Goal: Task Accomplishment & Management: Use online tool/utility

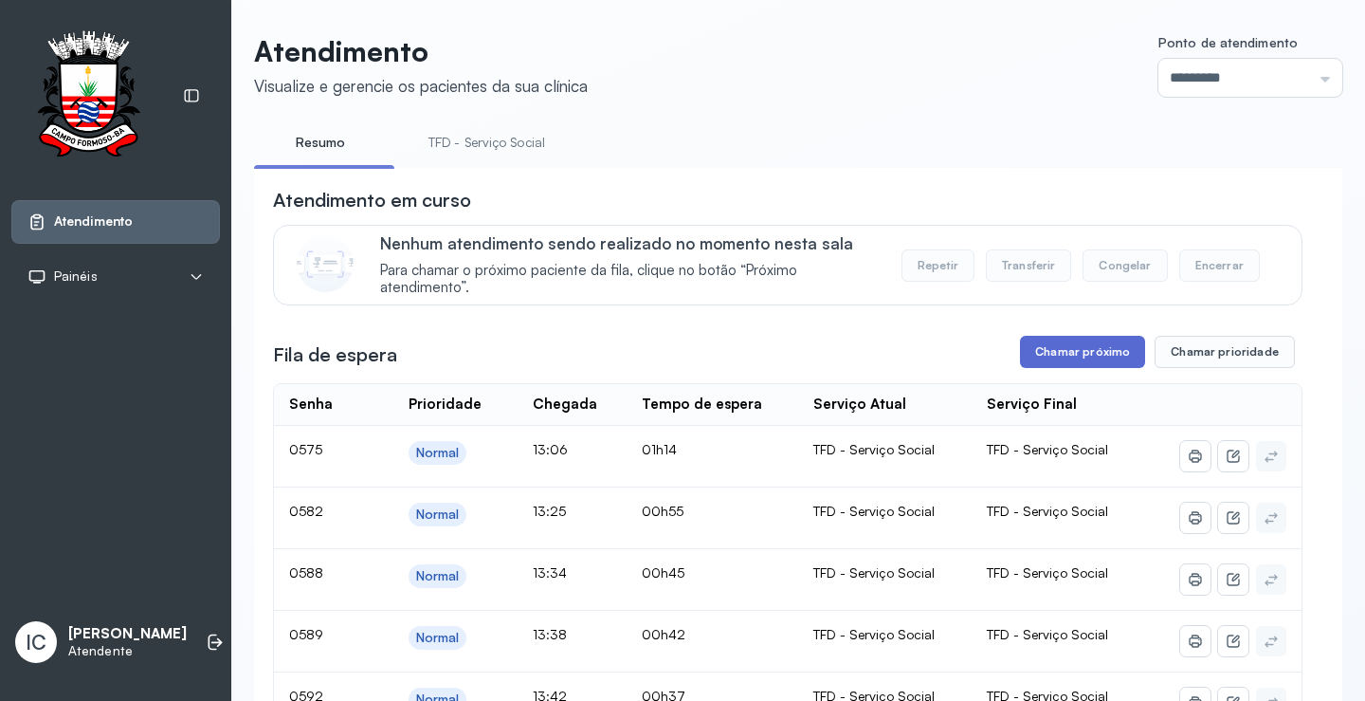
click at [1069, 354] on button "Chamar próximo" at bounding box center [1082, 352] width 125 height 32
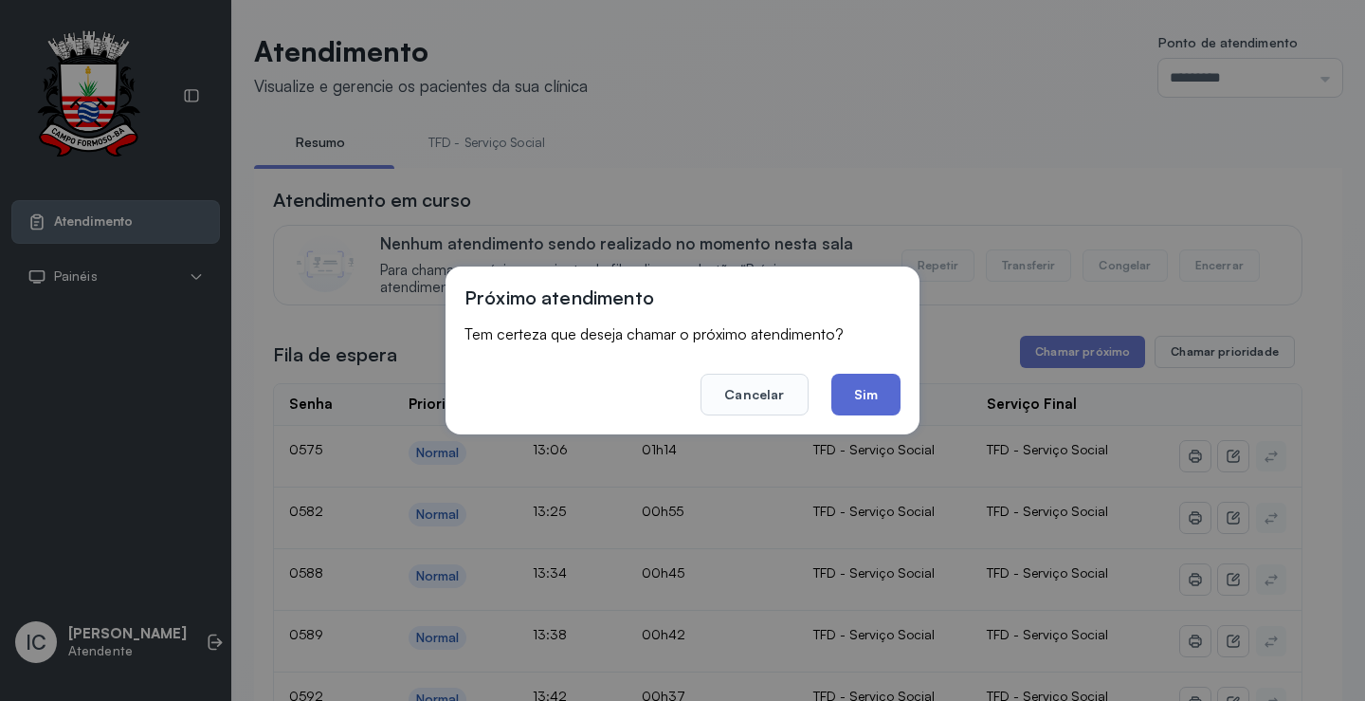
click at [859, 399] on button "Sim" at bounding box center [866, 395] width 69 height 42
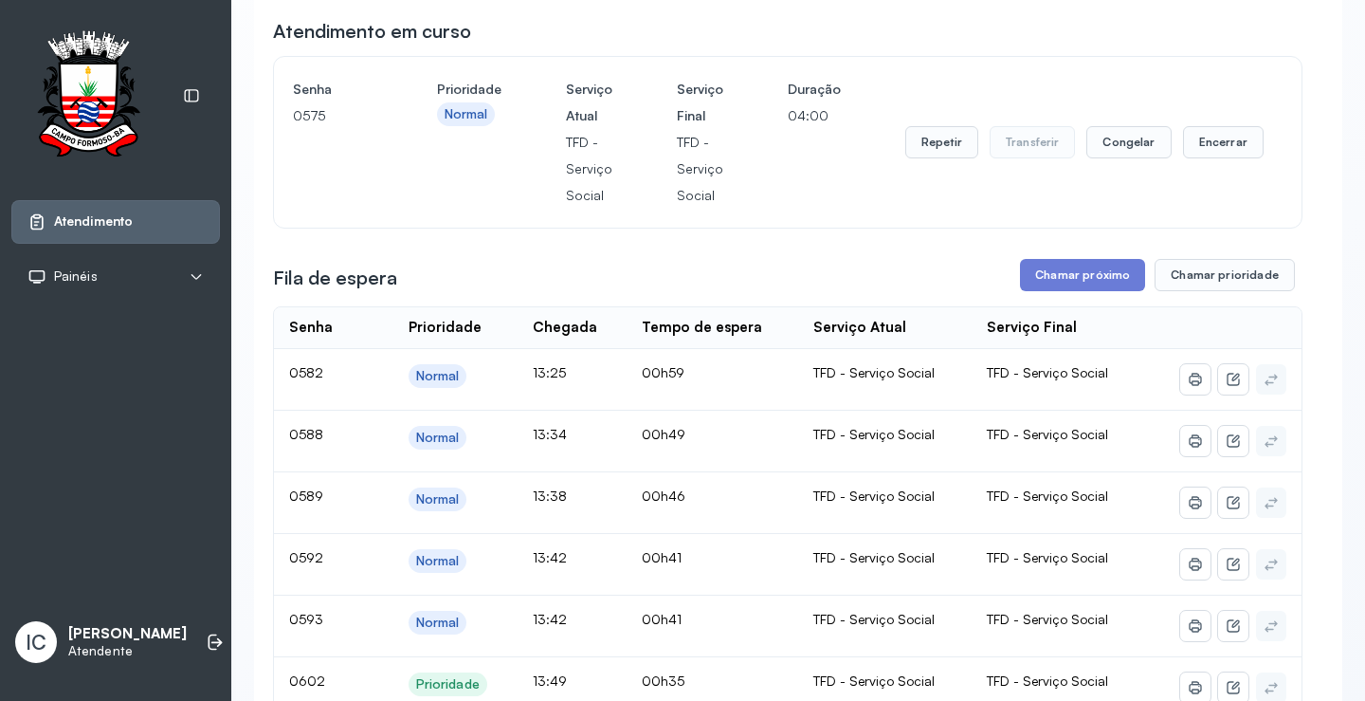
scroll to position [95, 0]
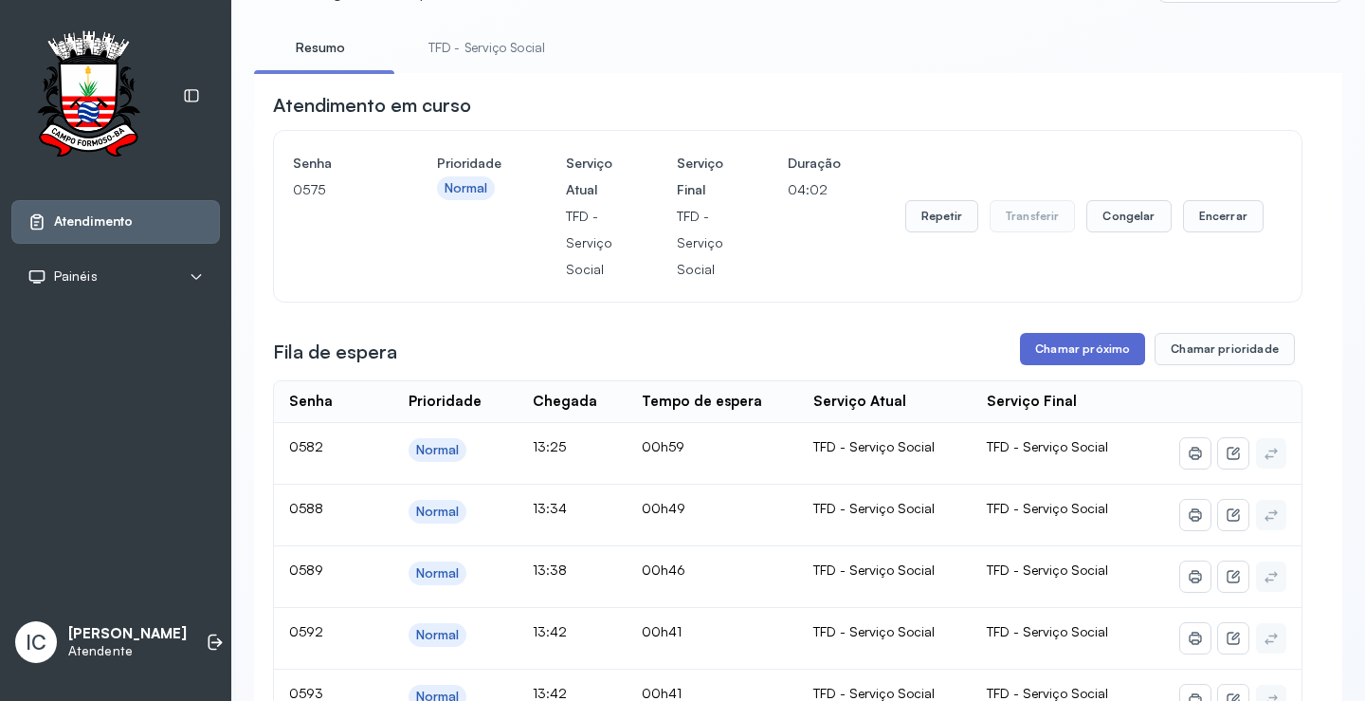
click at [1061, 351] on button "Chamar próximo" at bounding box center [1082, 349] width 125 height 32
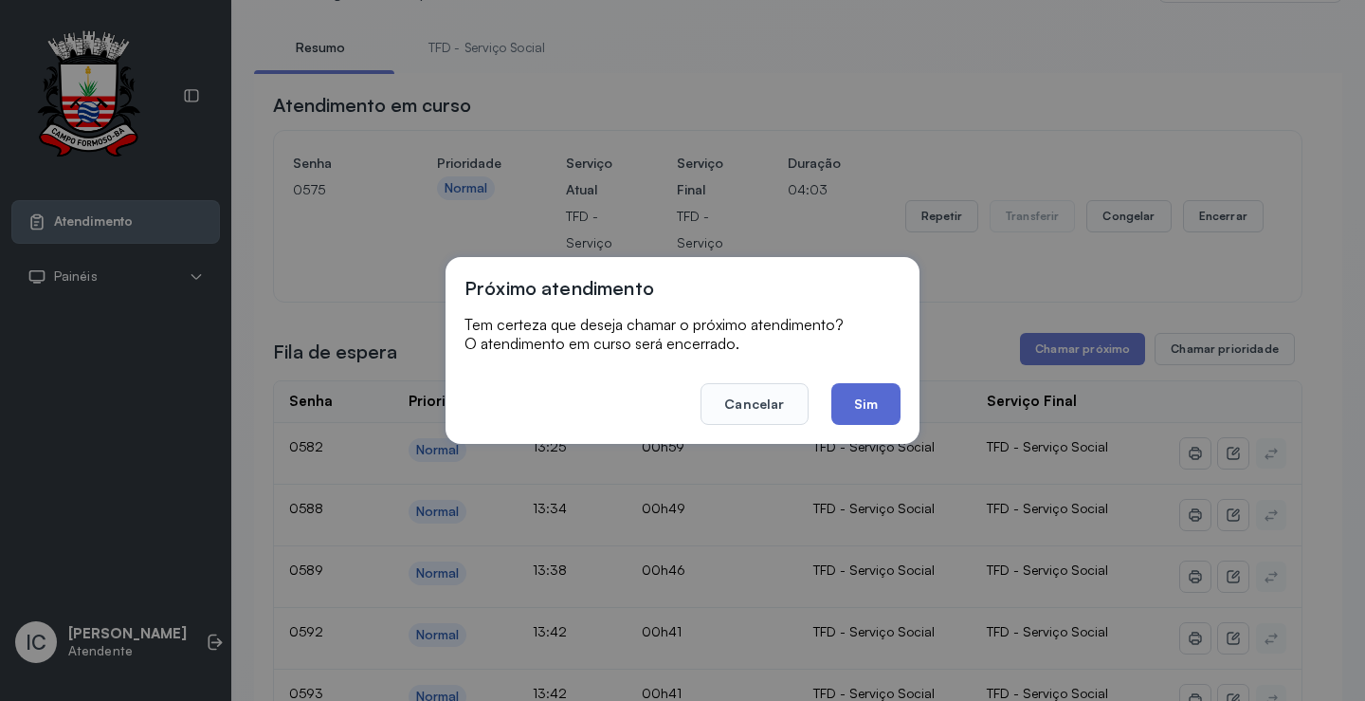
click at [864, 398] on button "Sim" at bounding box center [866, 404] width 69 height 42
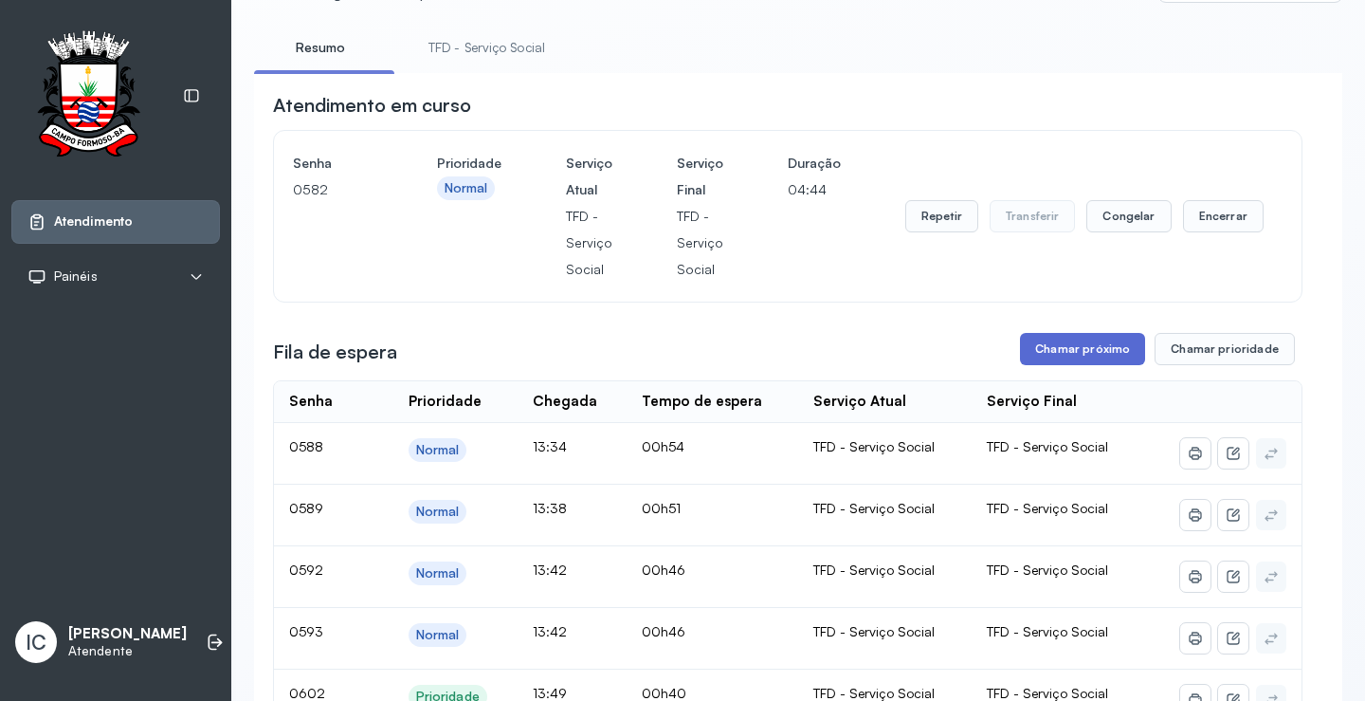
click at [1056, 348] on button "Chamar próximo" at bounding box center [1082, 349] width 125 height 32
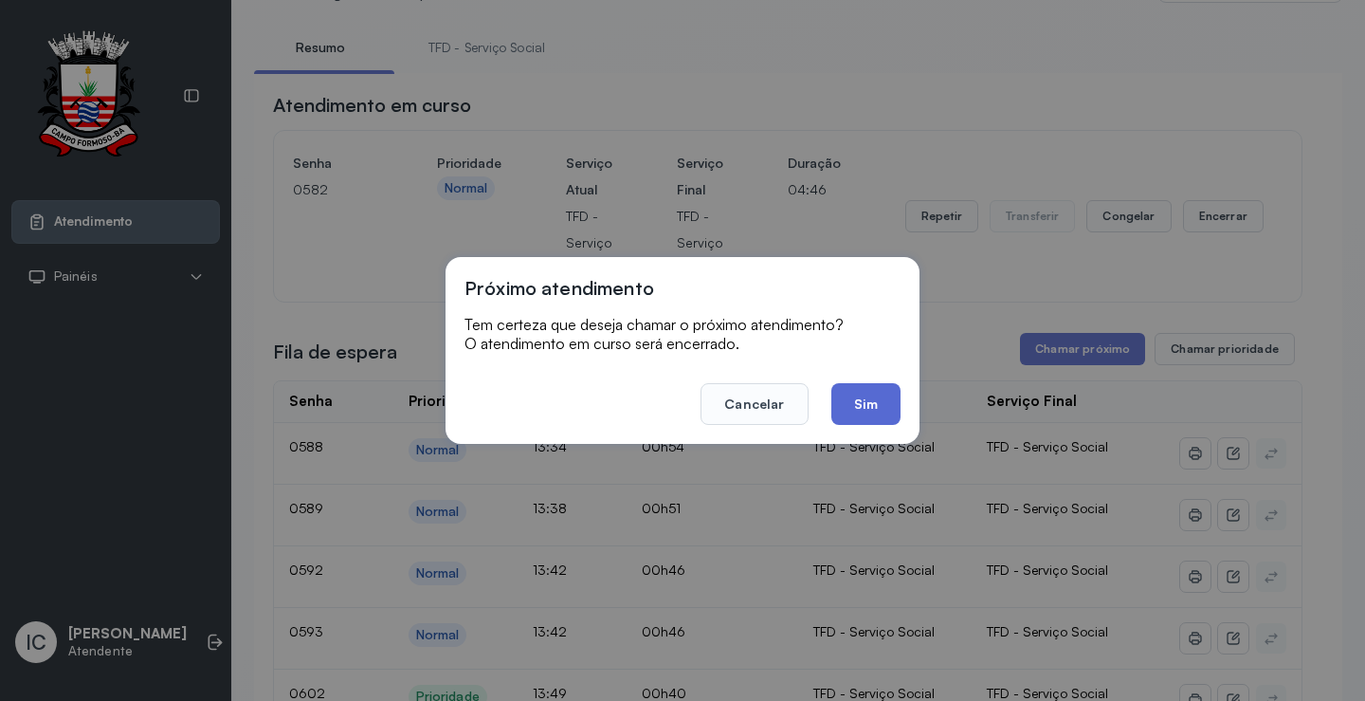
click at [877, 403] on button "Sim" at bounding box center [866, 404] width 69 height 42
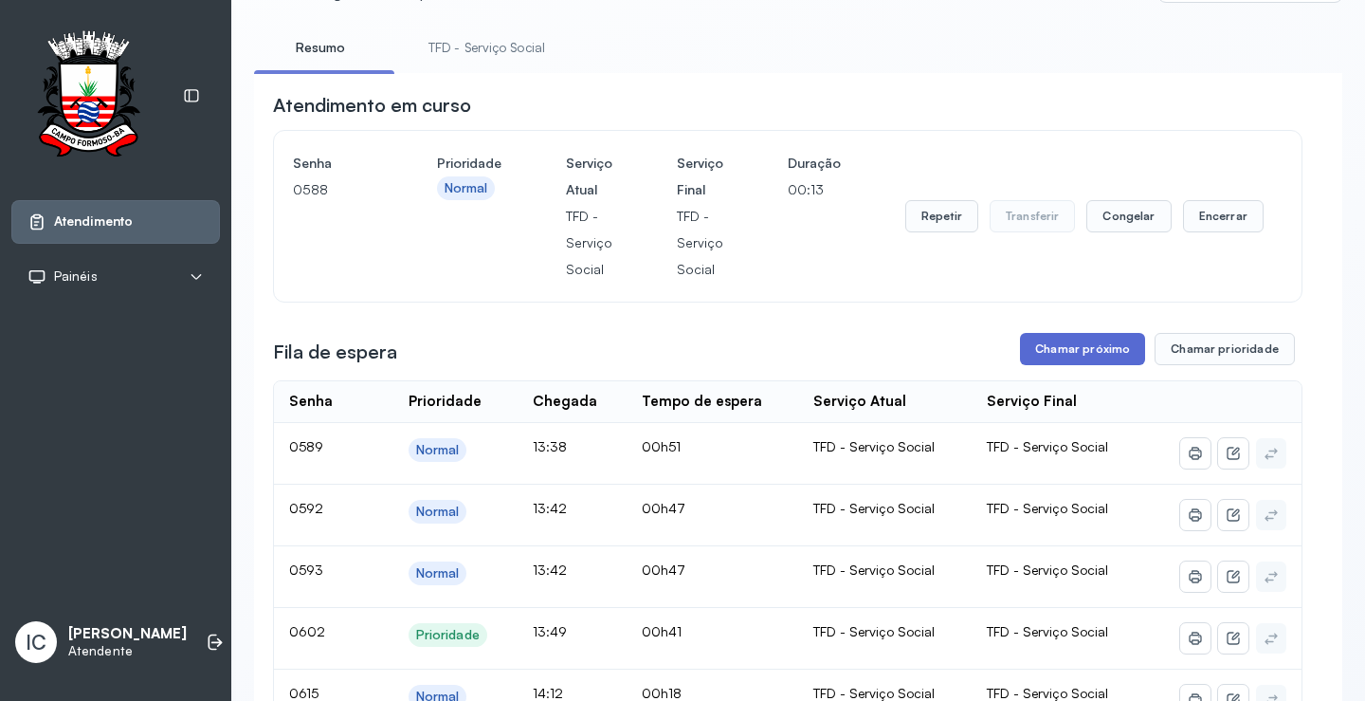
click at [1085, 361] on button "Chamar próximo" at bounding box center [1082, 349] width 125 height 32
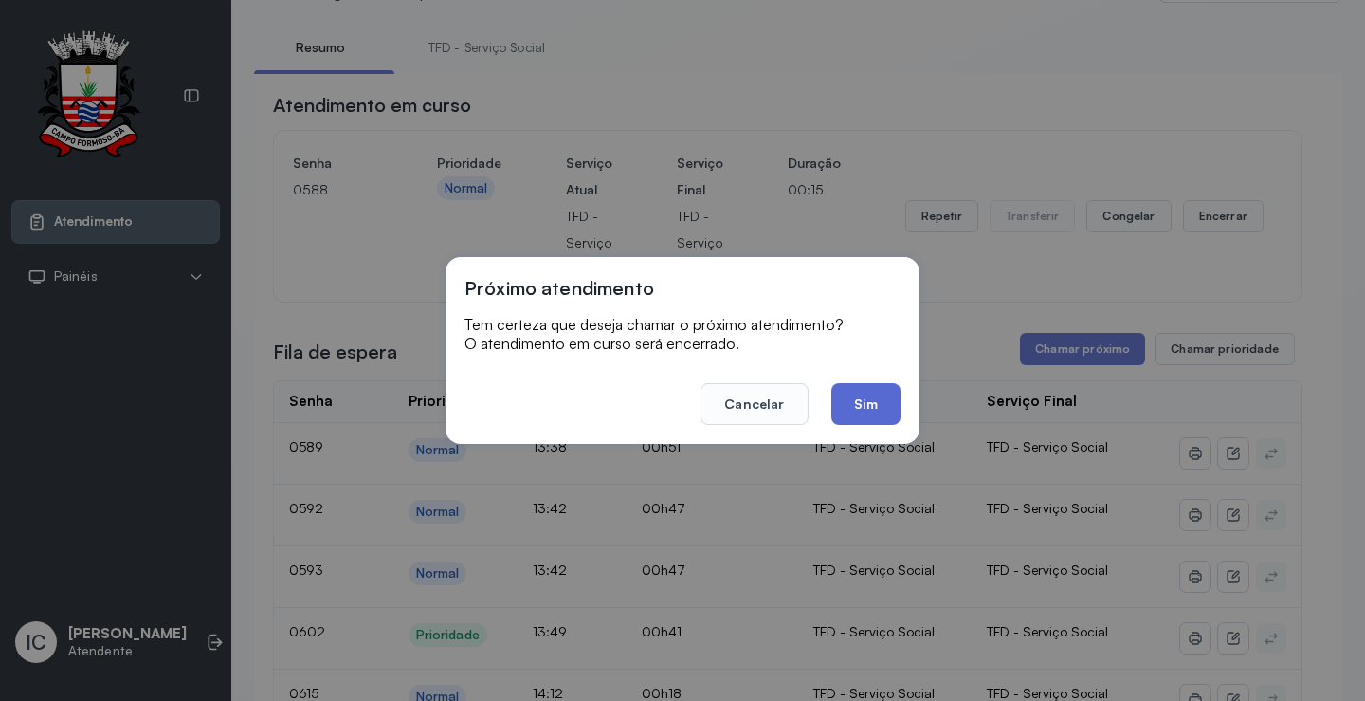
click at [880, 410] on button "Sim" at bounding box center [866, 404] width 69 height 42
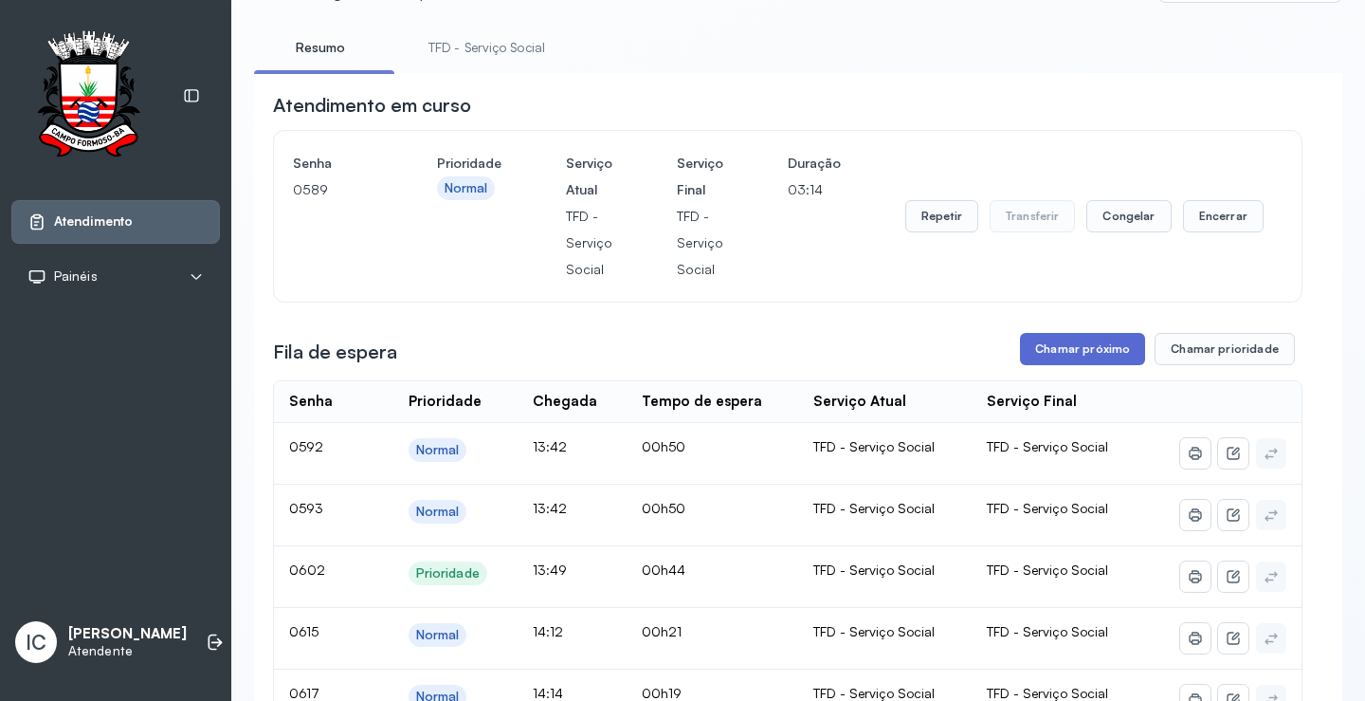
click at [1053, 358] on button "Chamar próximo" at bounding box center [1082, 349] width 125 height 32
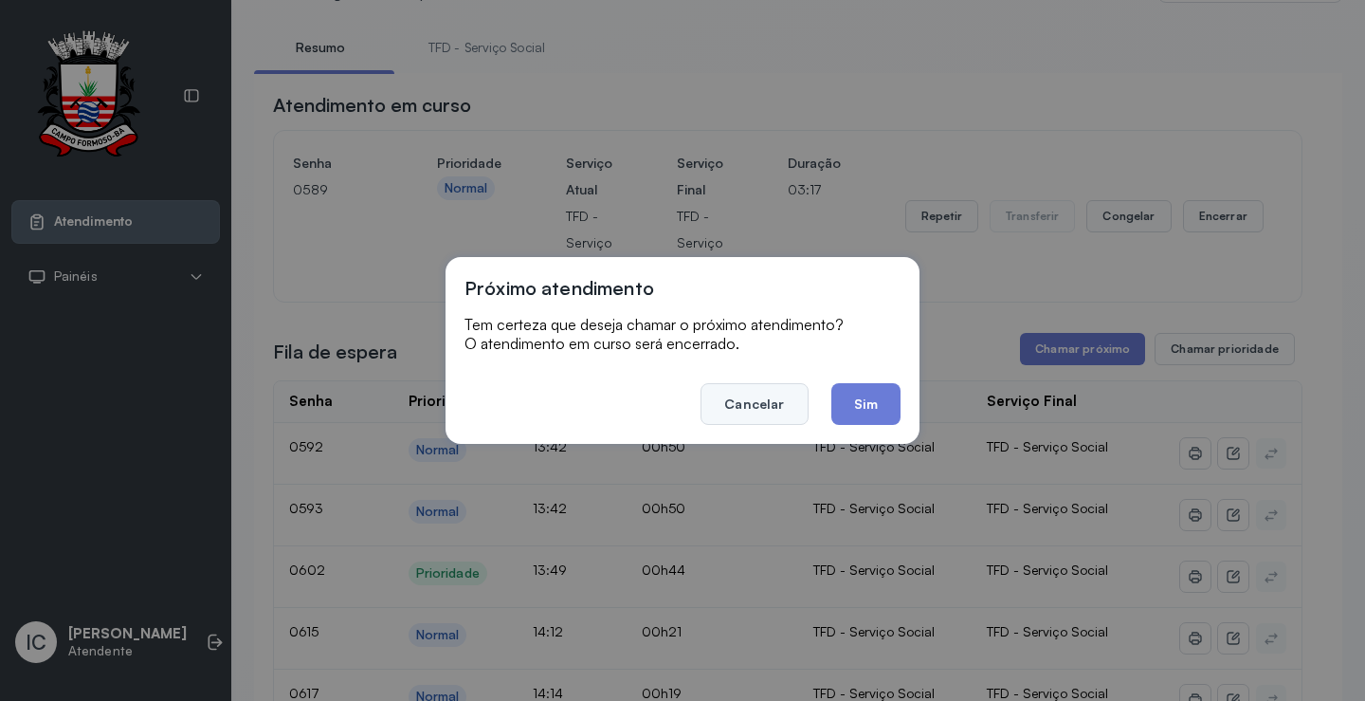
click at [771, 406] on button "Cancelar" at bounding box center [754, 404] width 107 height 42
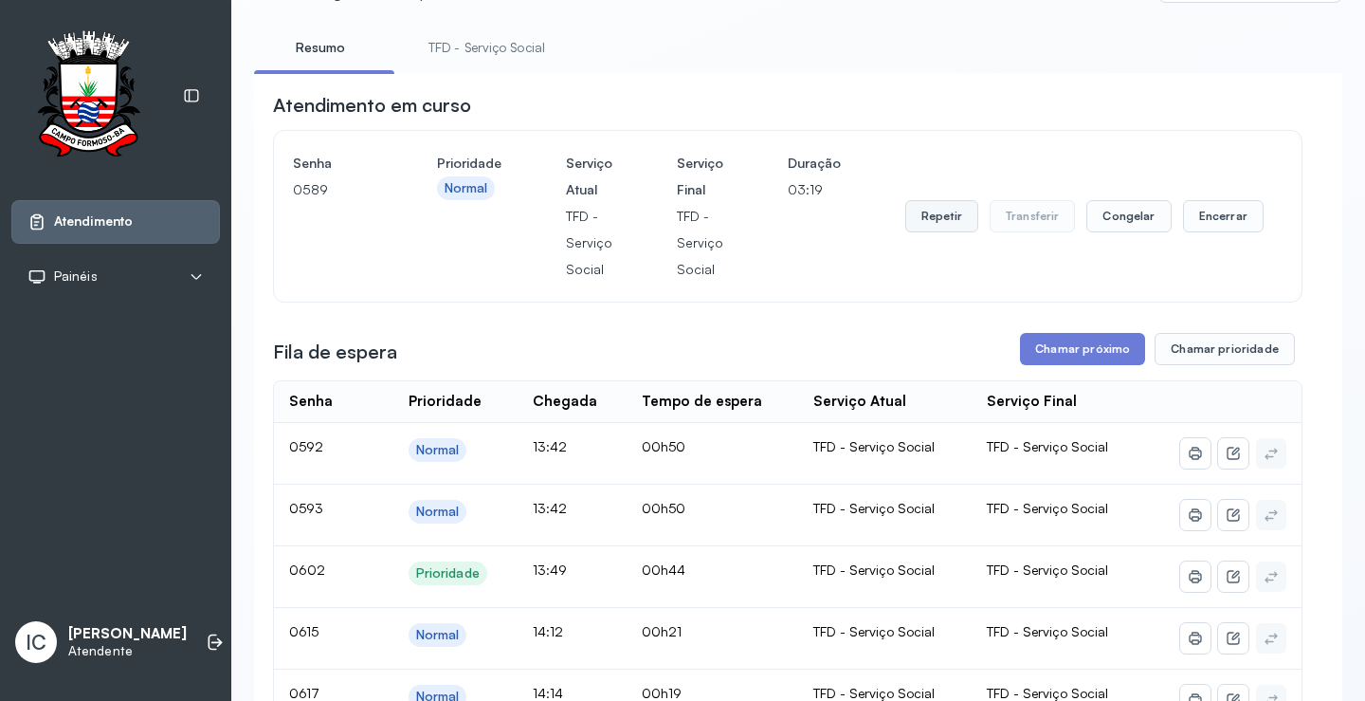
click at [943, 219] on button "Repetir" at bounding box center [942, 216] width 73 height 32
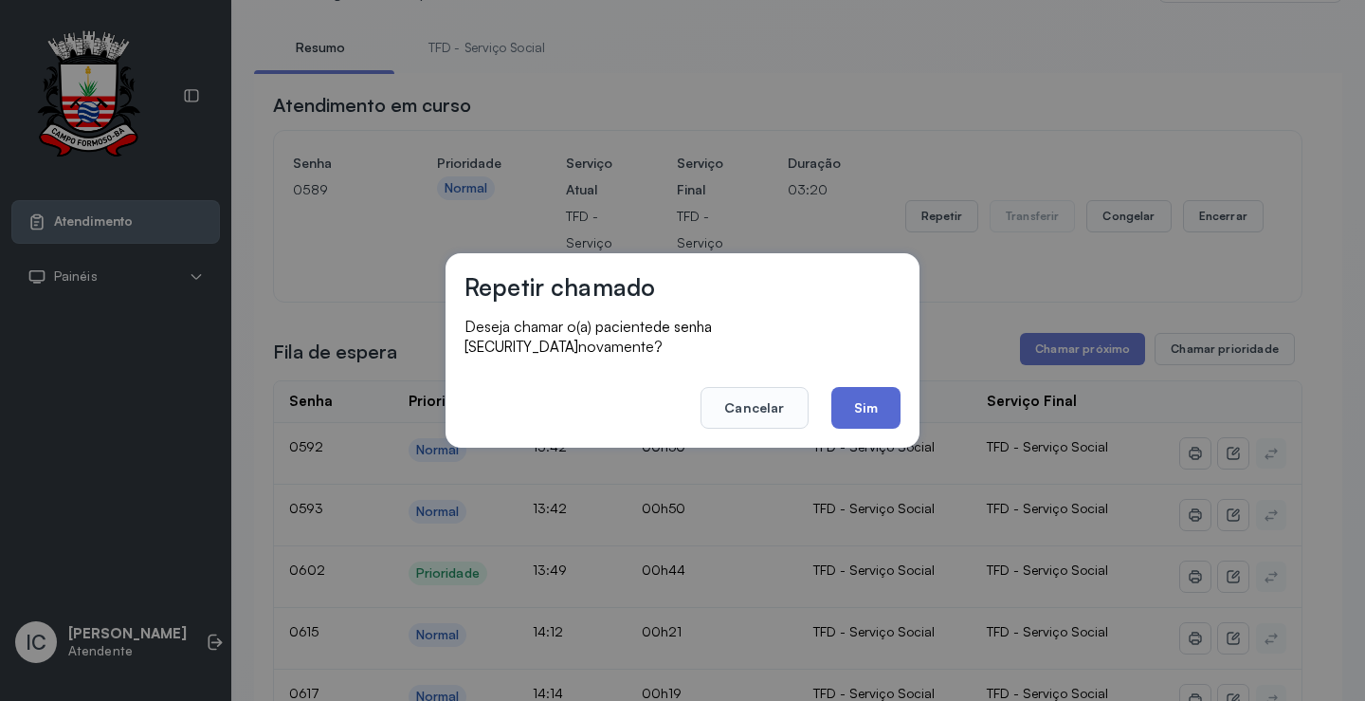
click at [866, 392] on button "Sim" at bounding box center [866, 408] width 69 height 42
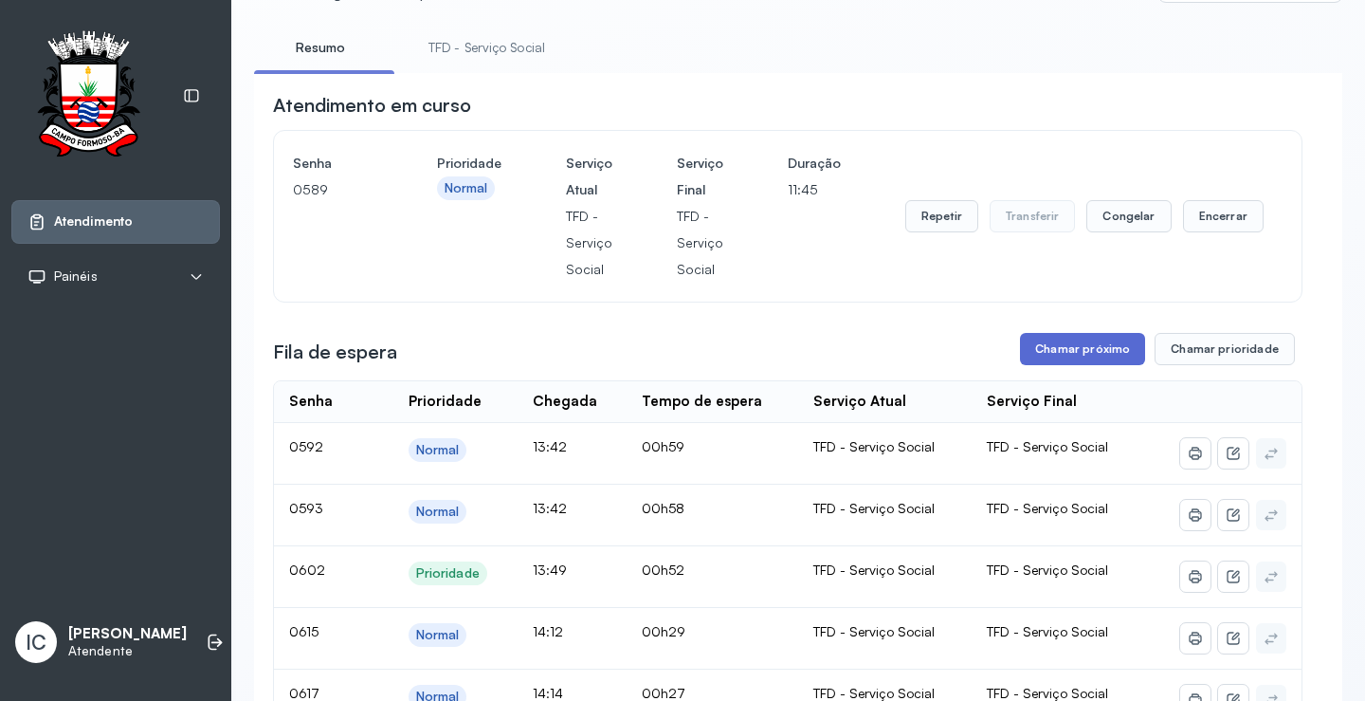
click at [1104, 349] on button "Chamar próximo" at bounding box center [1082, 349] width 125 height 32
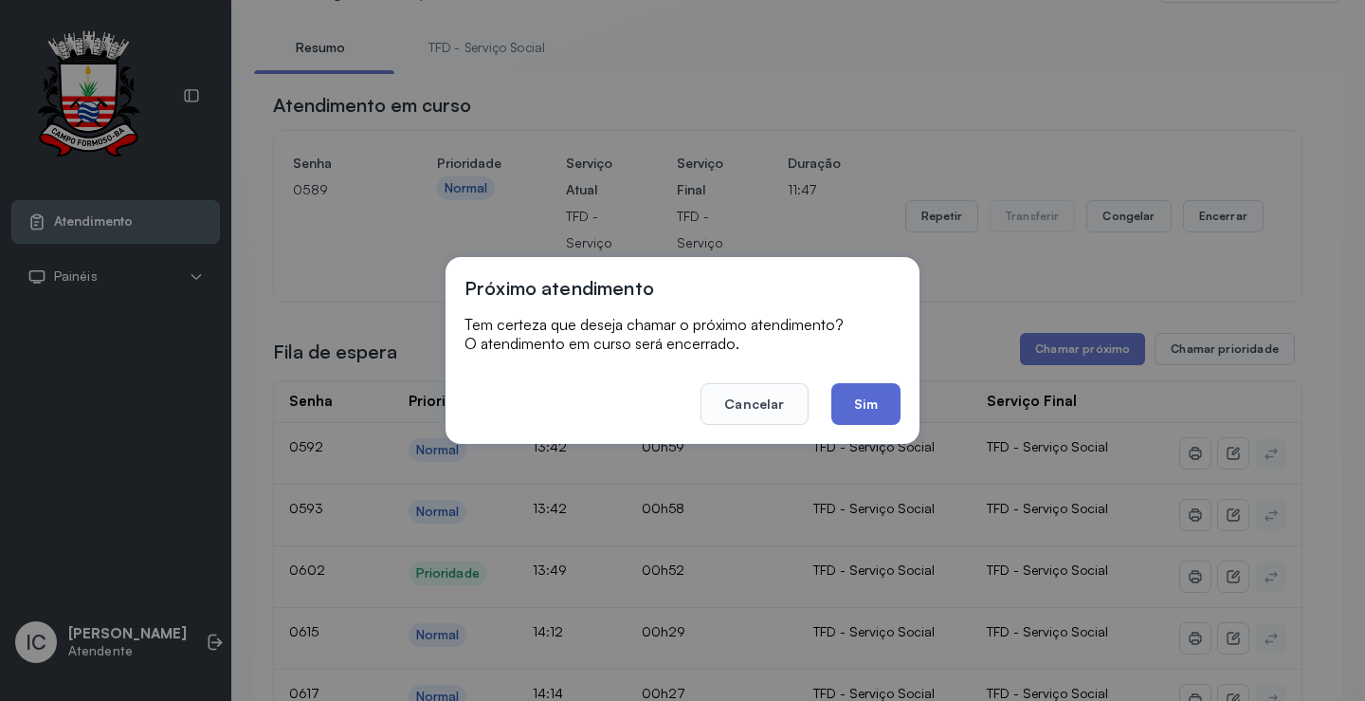
click at [872, 406] on button "Sim" at bounding box center [866, 404] width 69 height 42
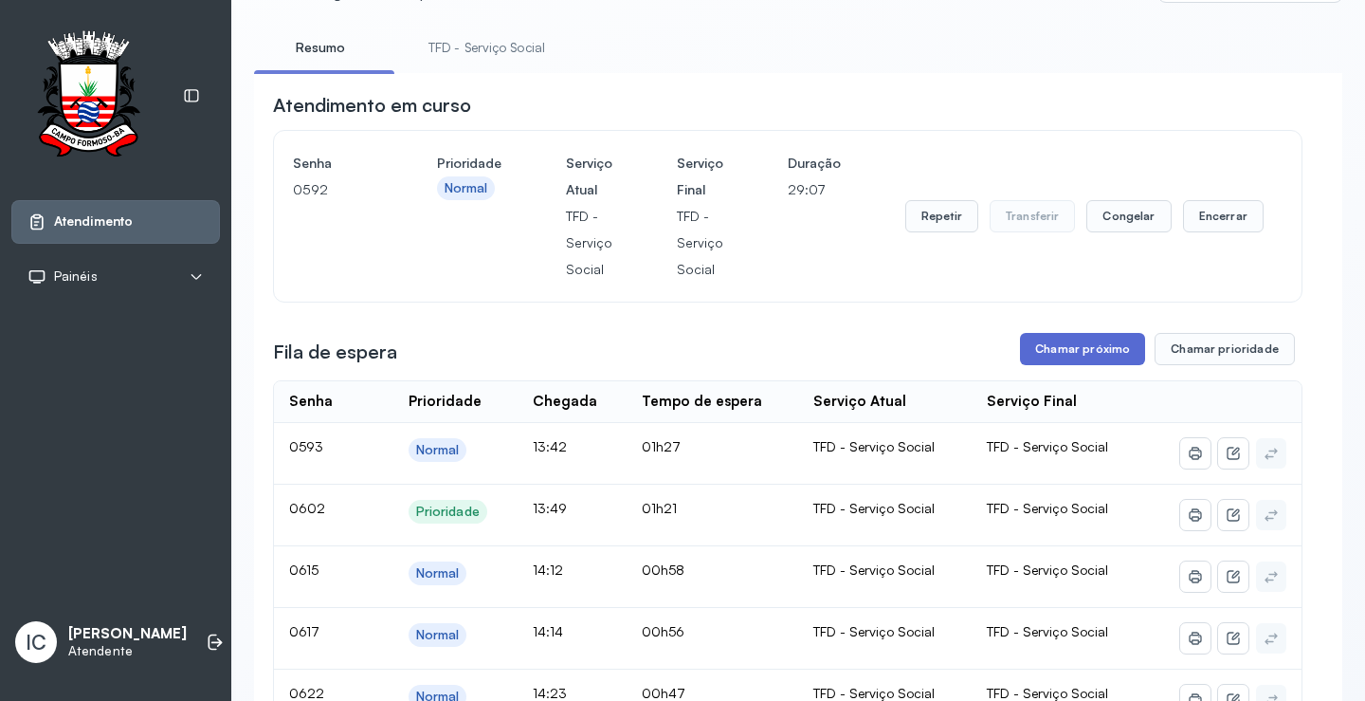
click at [1070, 355] on button "Chamar próximo" at bounding box center [1082, 349] width 125 height 32
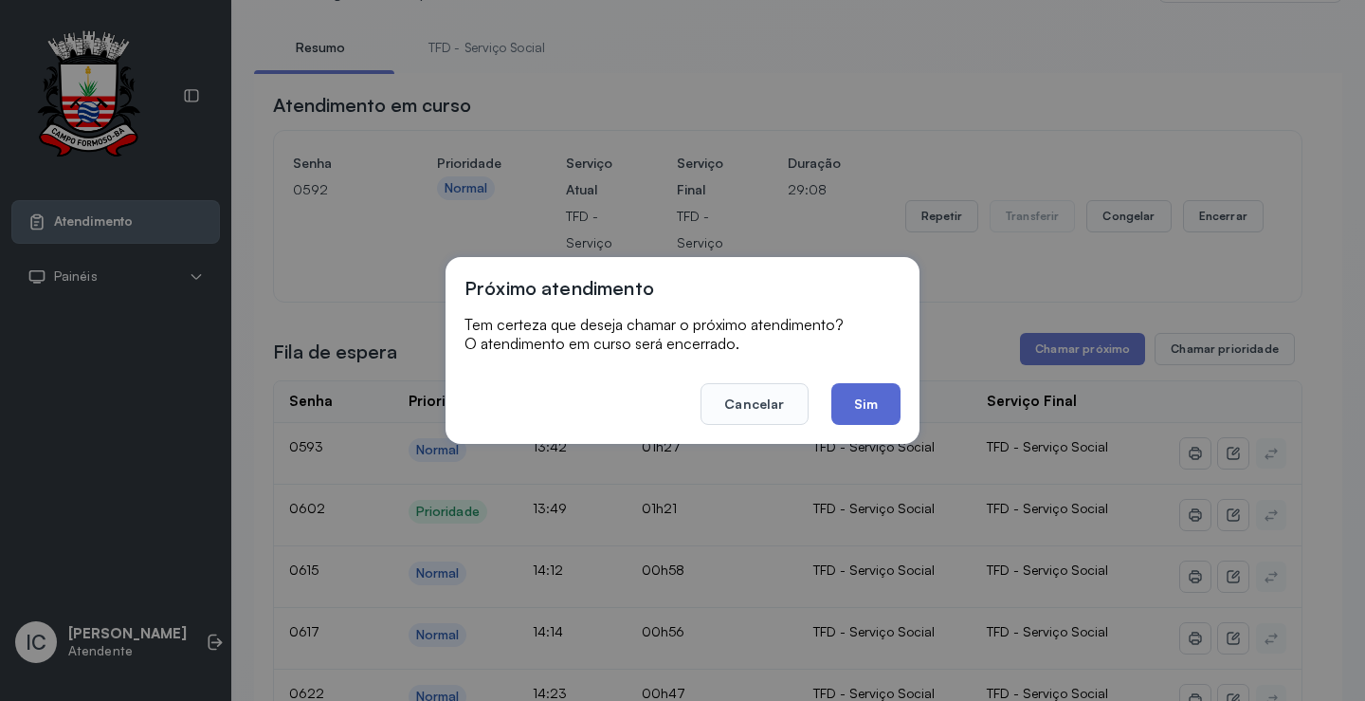
click at [887, 410] on button "Sim" at bounding box center [866, 404] width 69 height 42
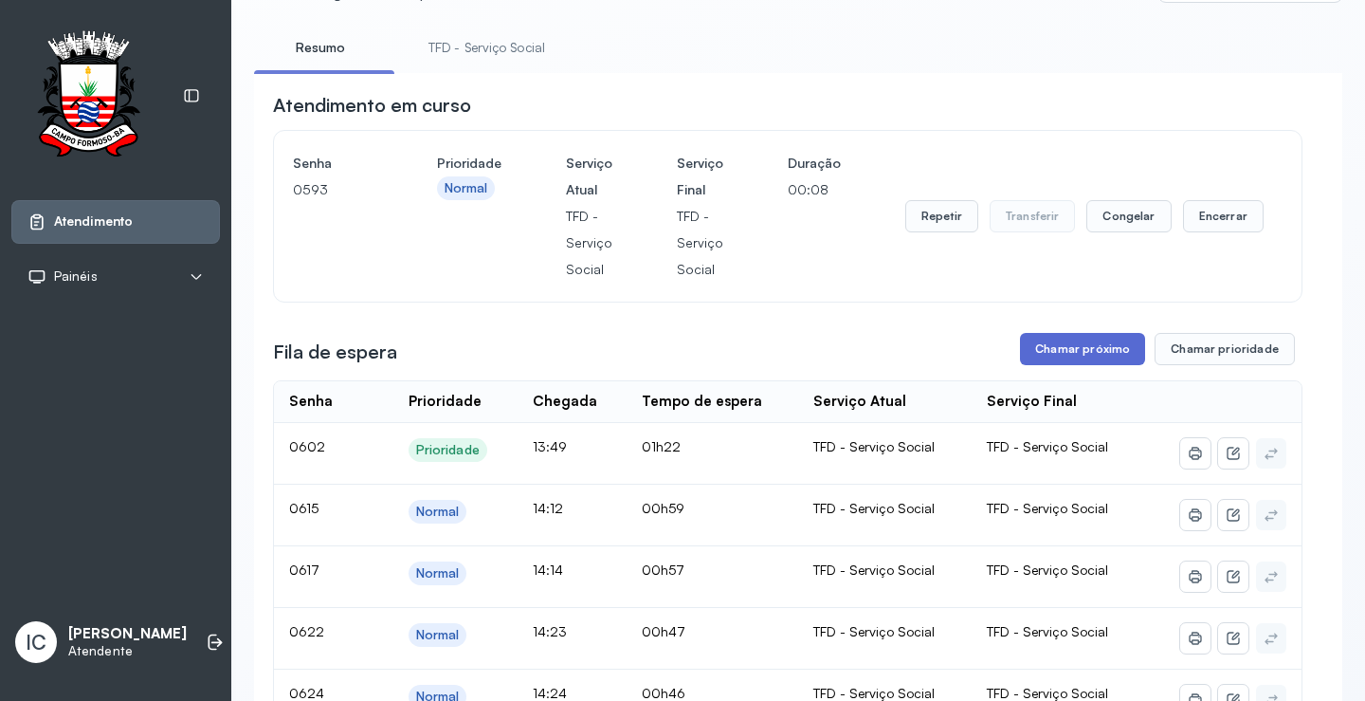
click at [1035, 347] on button "Chamar próximo" at bounding box center [1082, 349] width 125 height 32
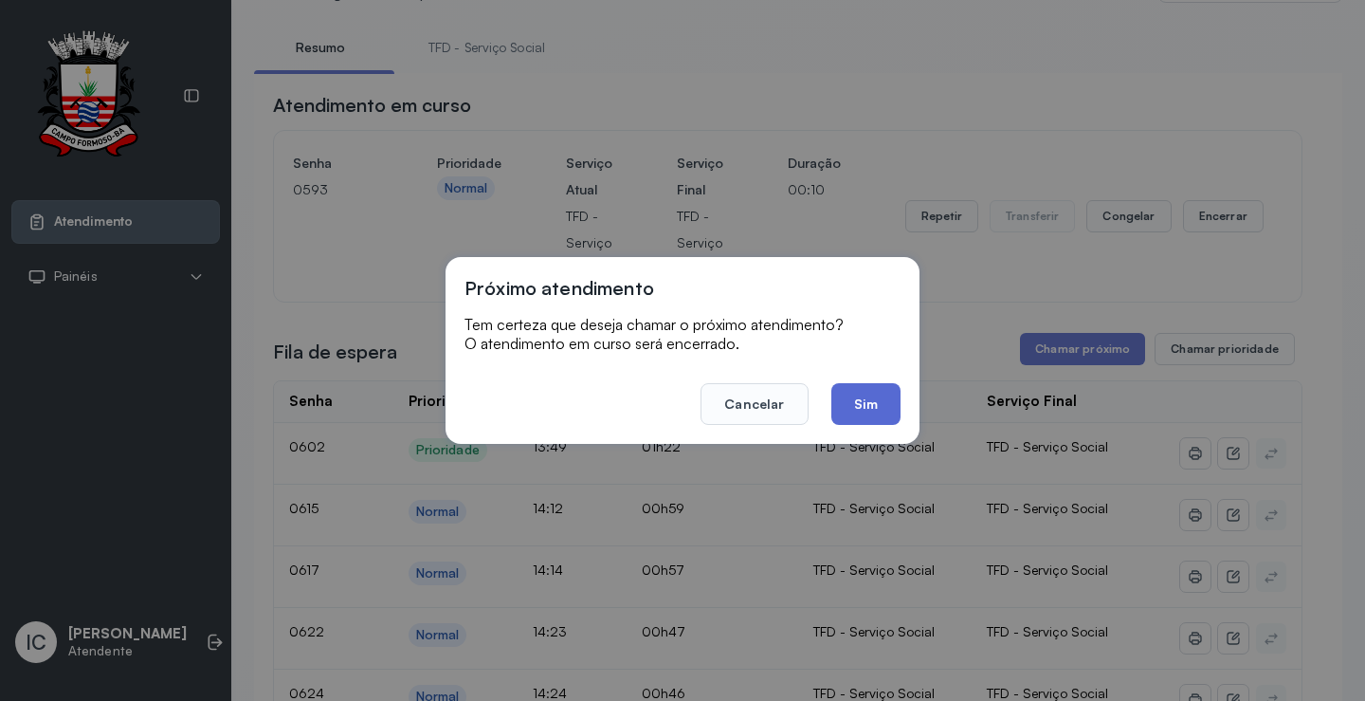
click at [866, 402] on button "Sim" at bounding box center [866, 404] width 69 height 42
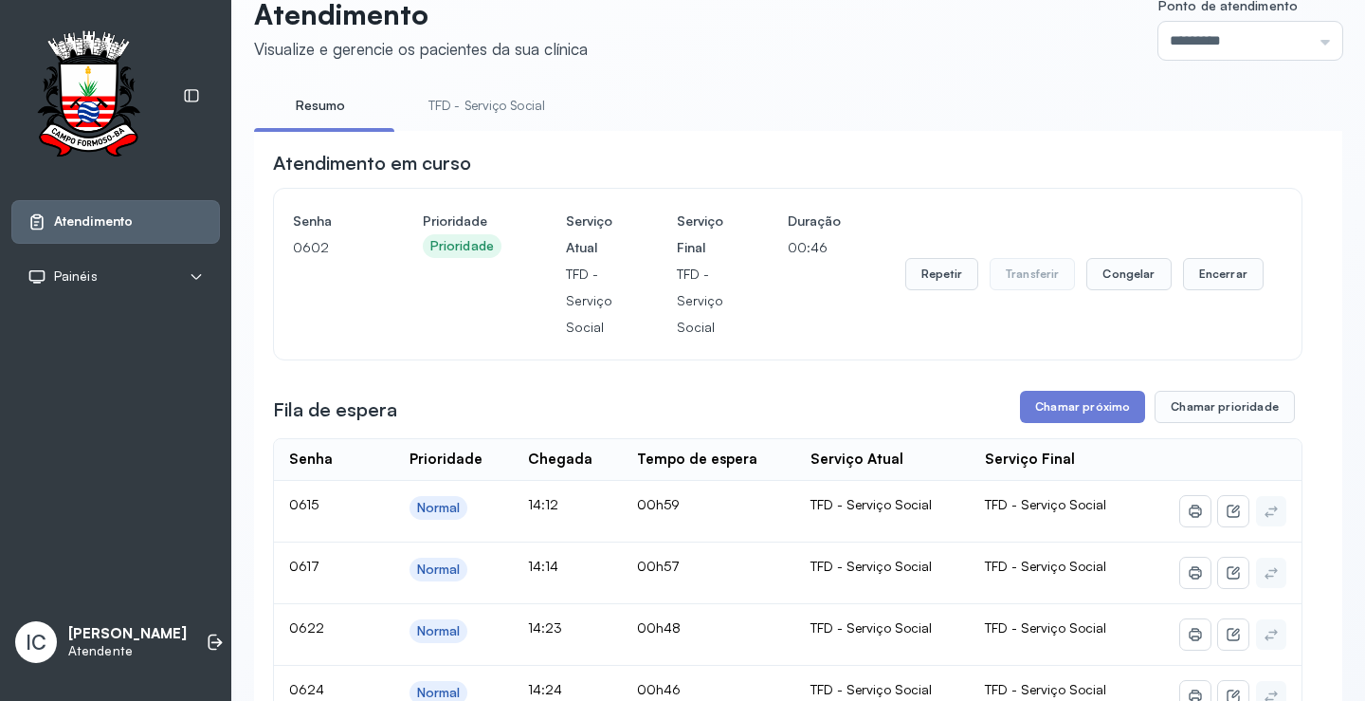
scroll to position [0, 0]
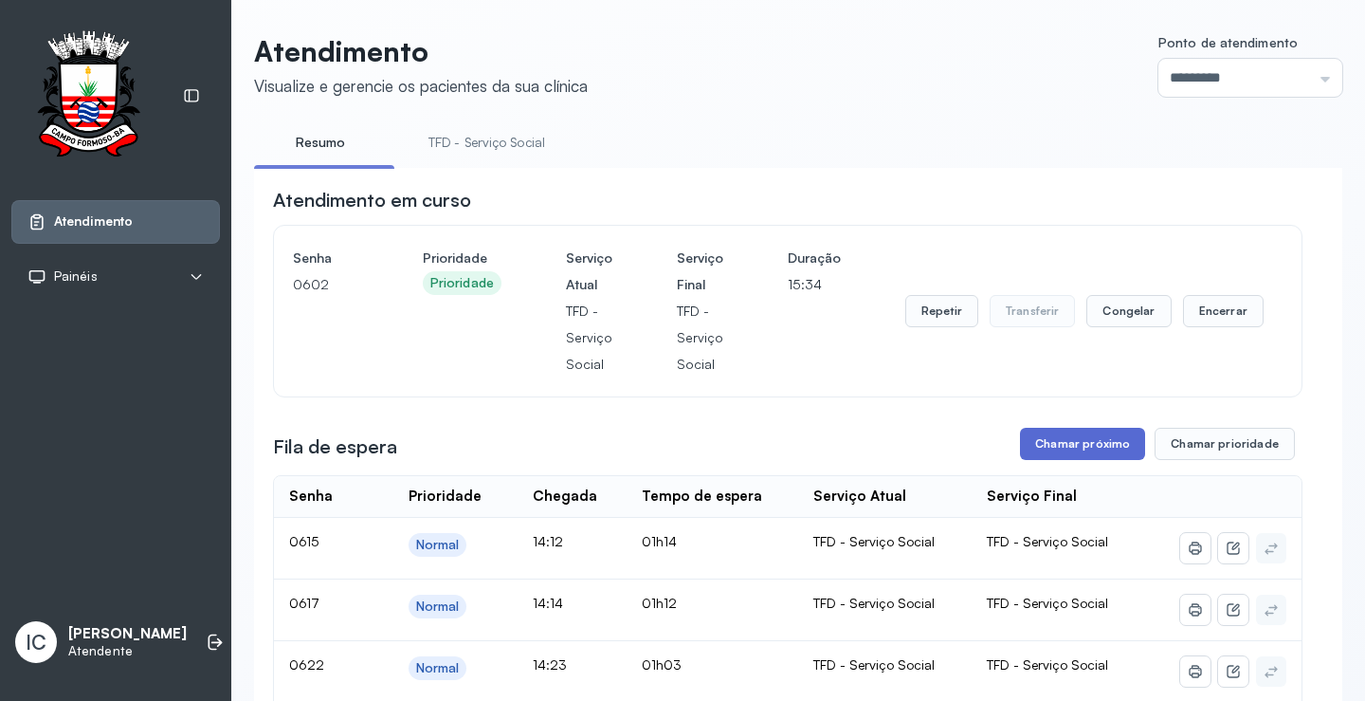
click at [1086, 449] on button "Chamar próximo" at bounding box center [1082, 444] width 125 height 32
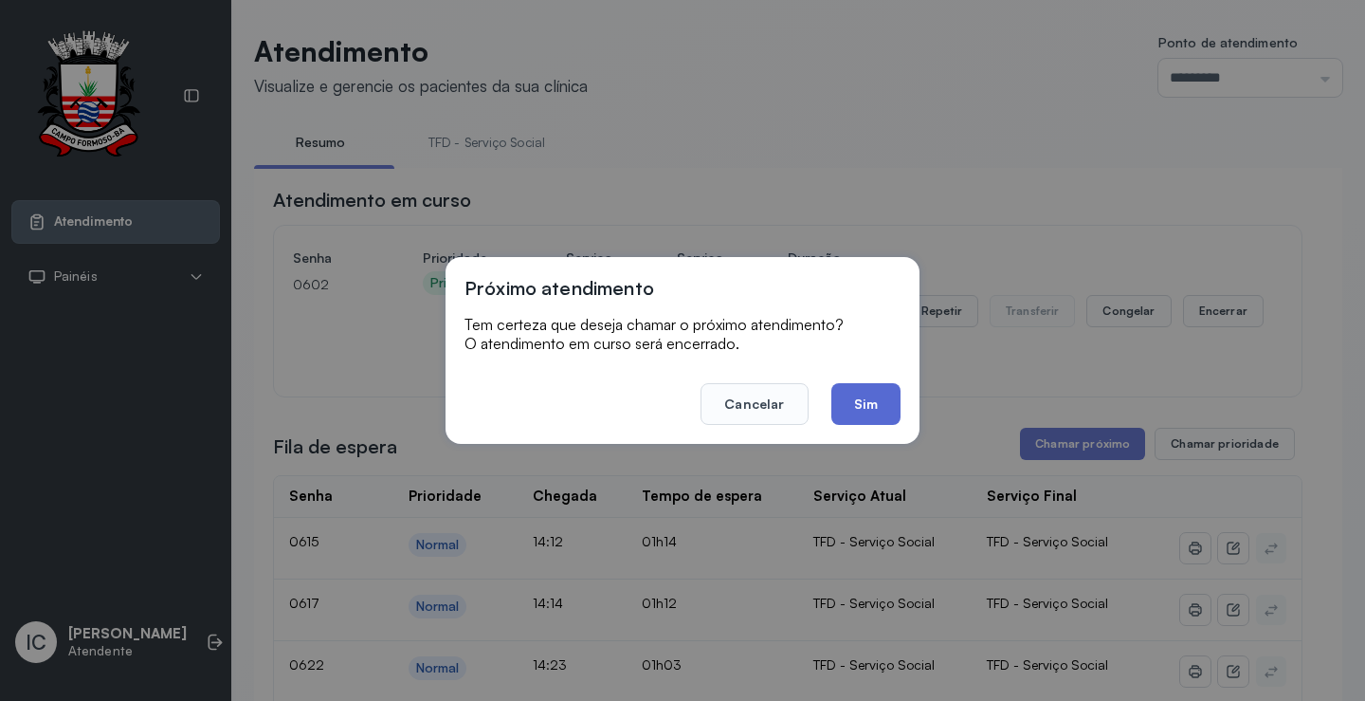
click at [870, 411] on button "Sim" at bounding box center [866, 404] width 69 height 42
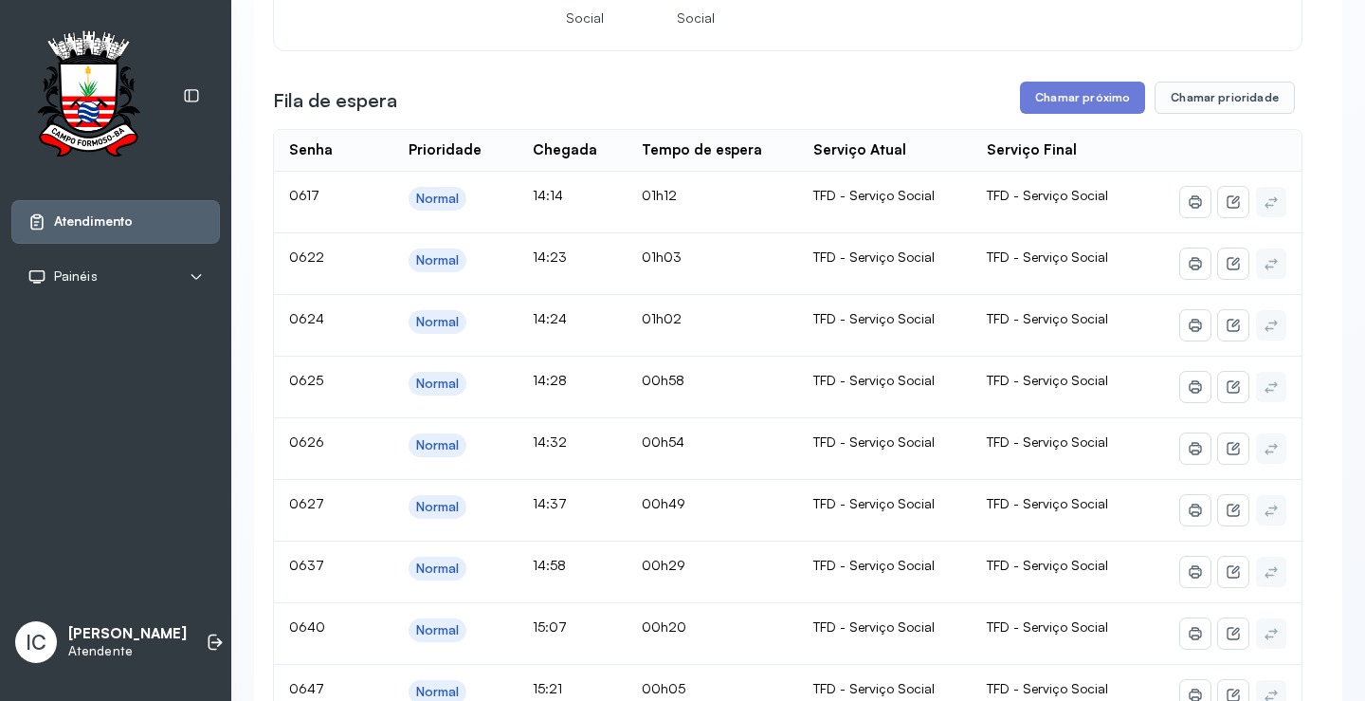
scroll to position [190, 0]
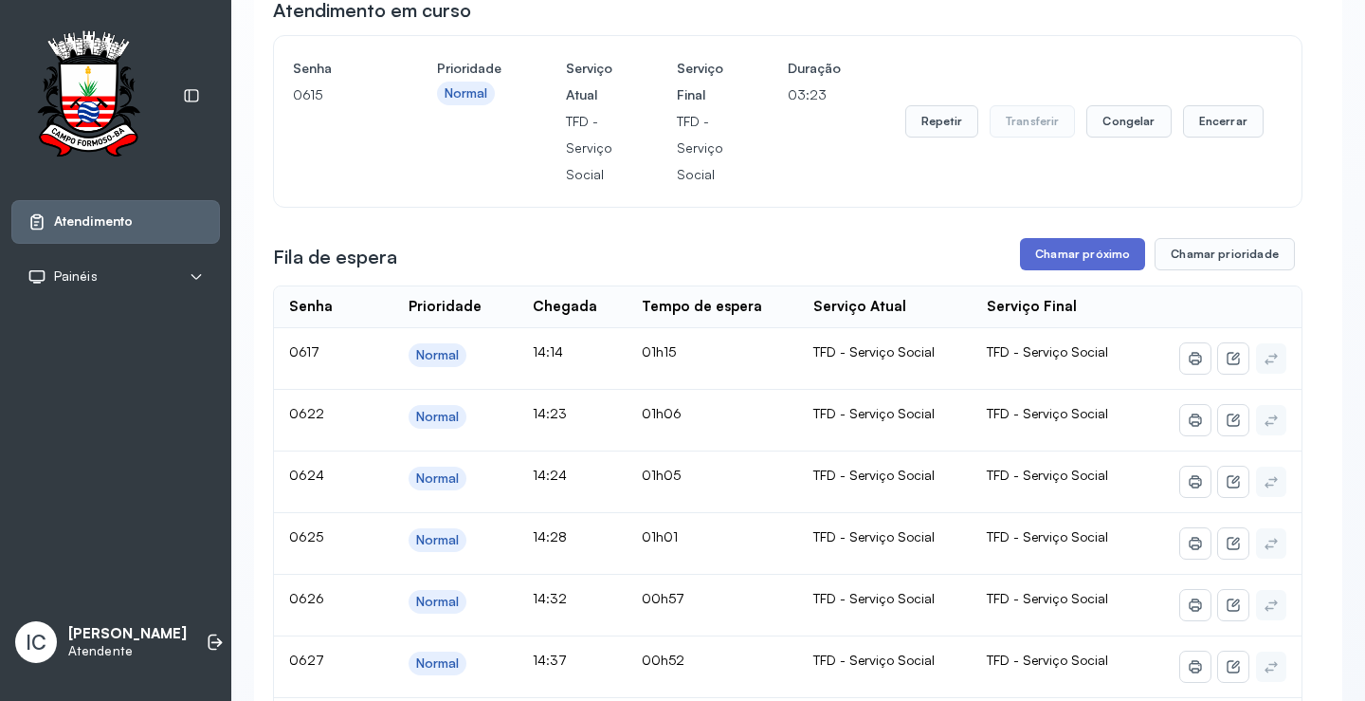
click at [1093, 257] on button "Chamar próximo" at bounding box center [1082, 254] width 125 height 32
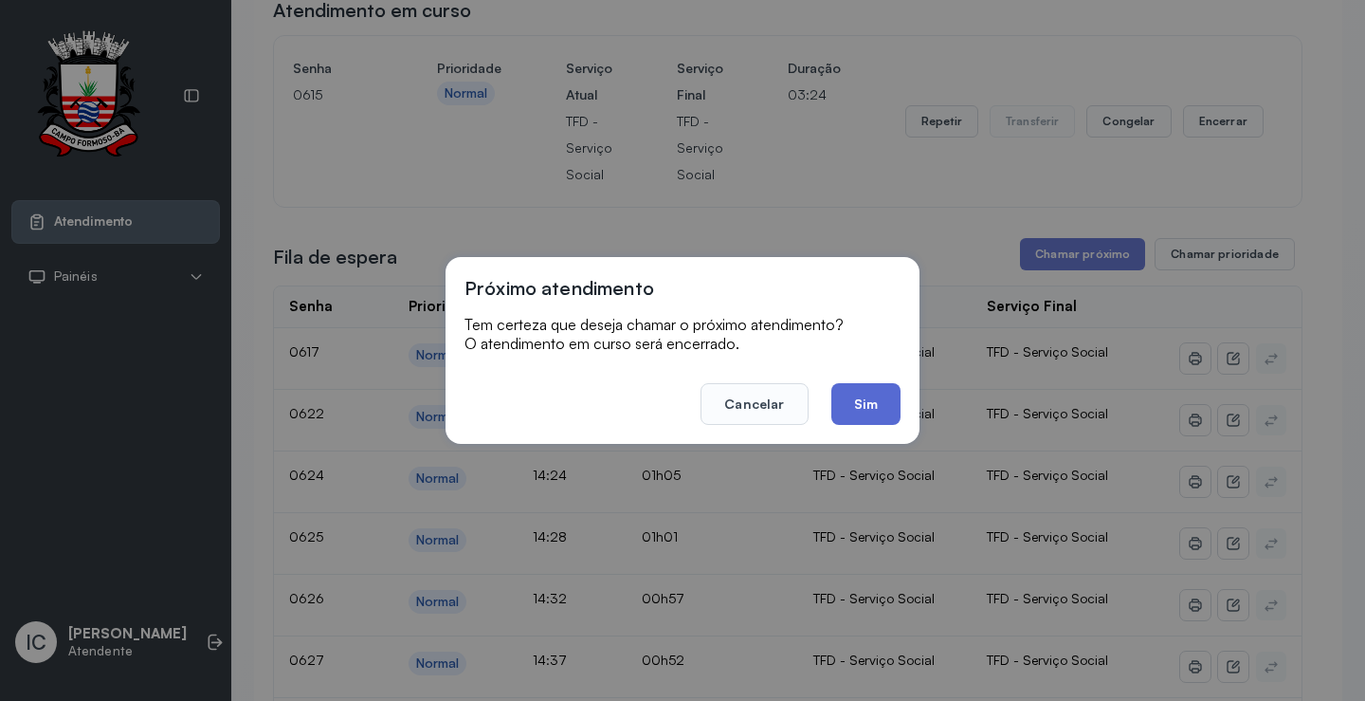
click at [870, 405] on button "Sim" at bounding box center [866, 404] width 69 height 42
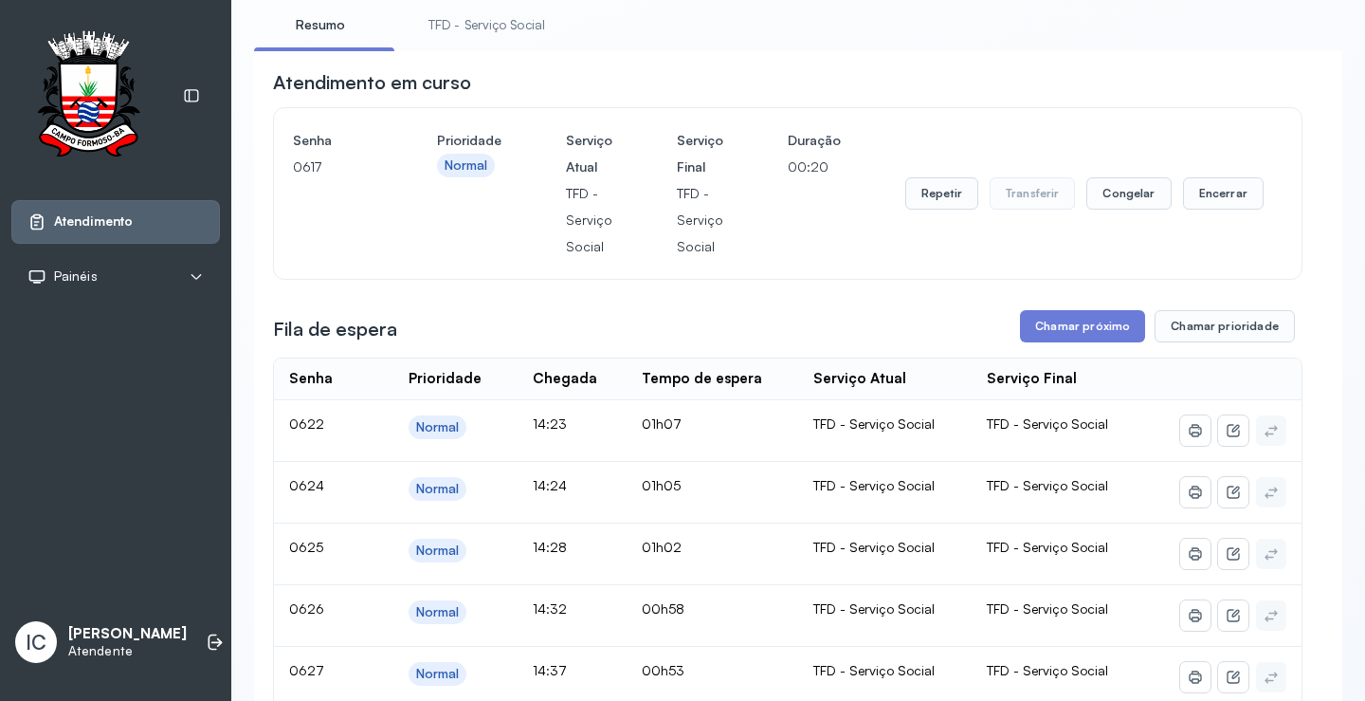
scroll to position [95, 0]
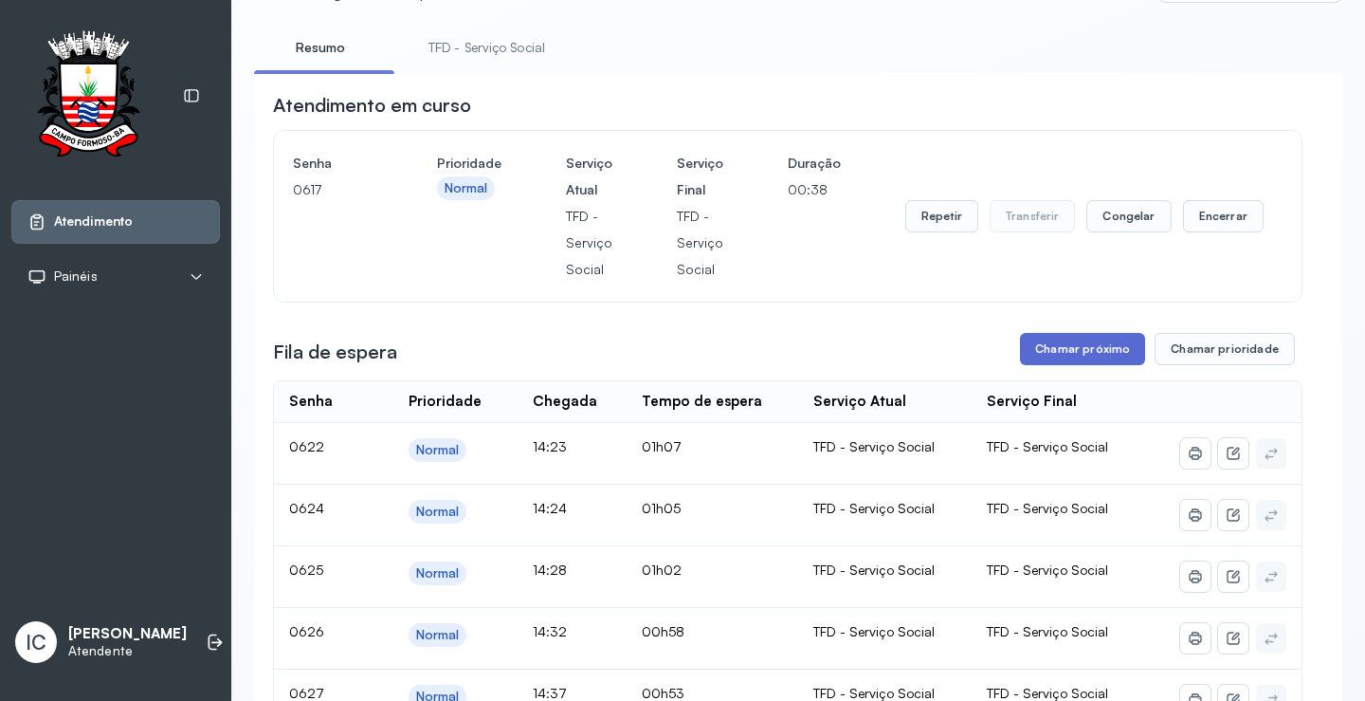
click at [1125, 354] on button "Chamar próximo" at bounding box center [1082, 349] width 125 height 32
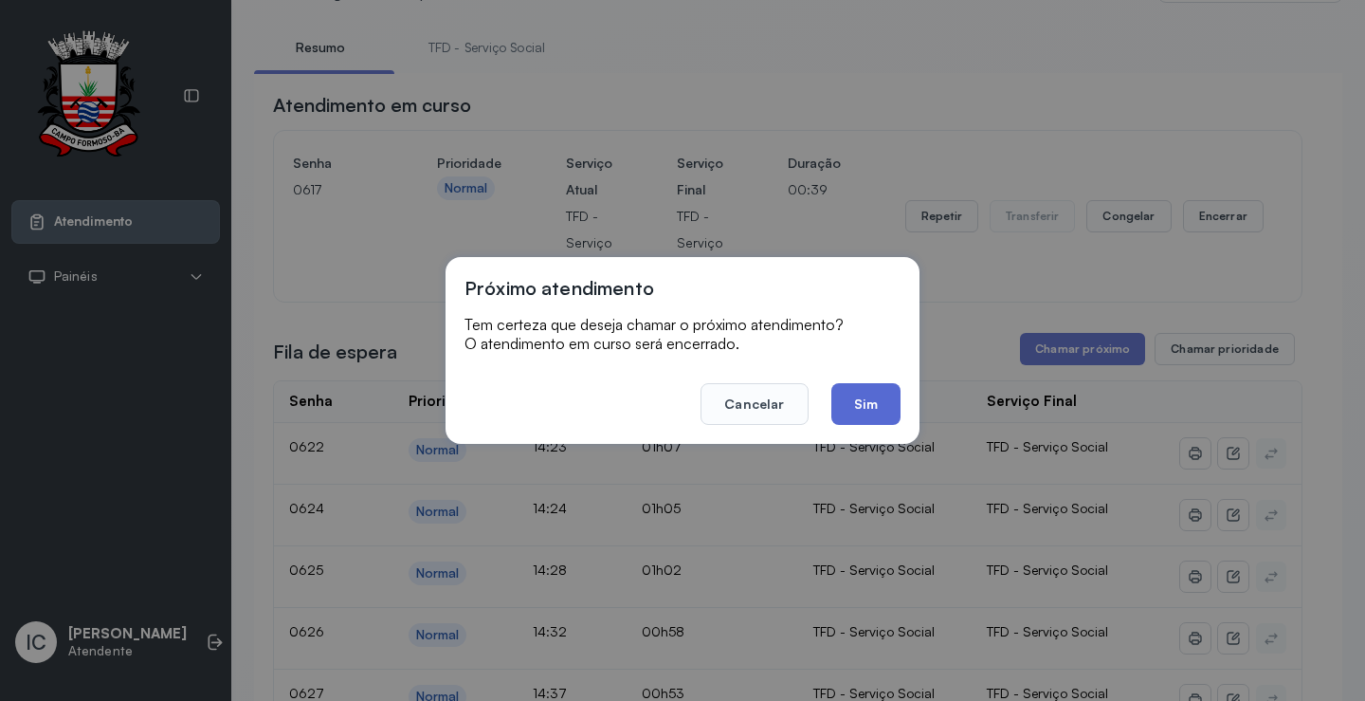
click at [864, 399] on button "Sim" at bounding box center [866, 404] width 69 height 42
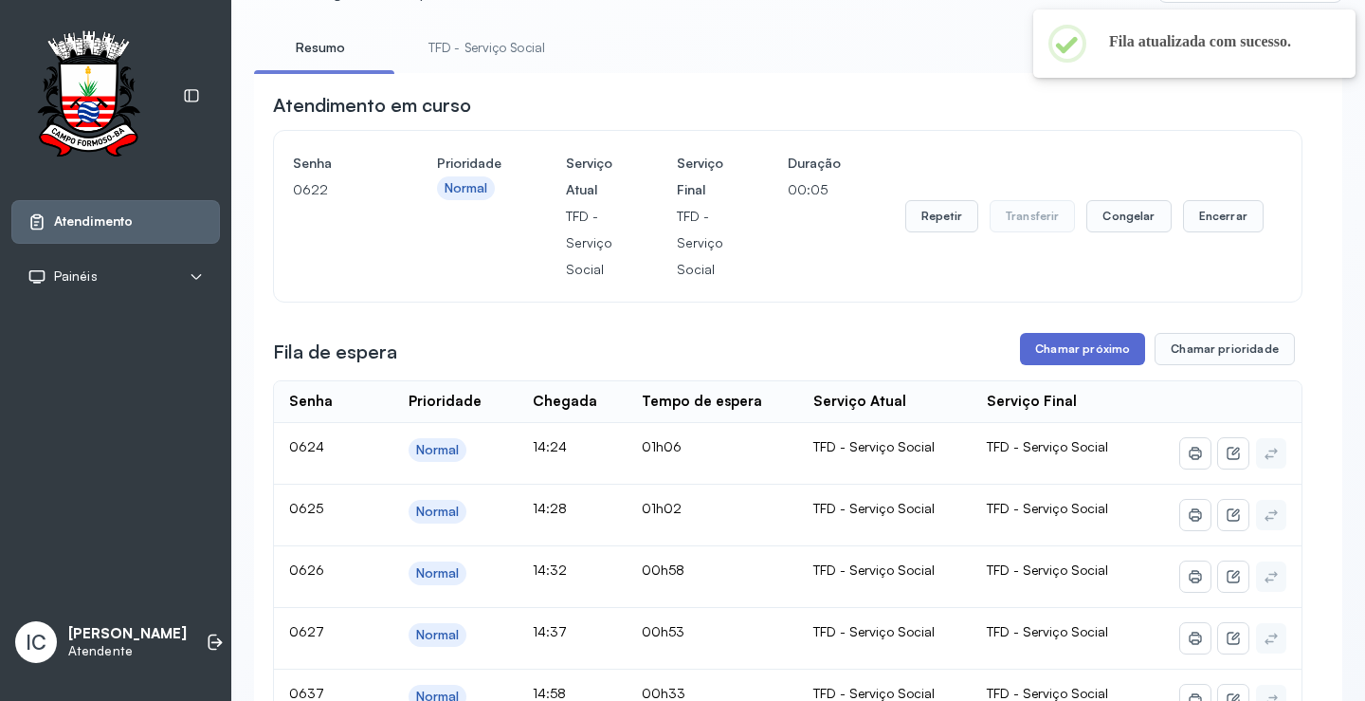
click at [1082, 344] on button "Chamar próximo" at bounding box center [1082, 349] width 125 height 32
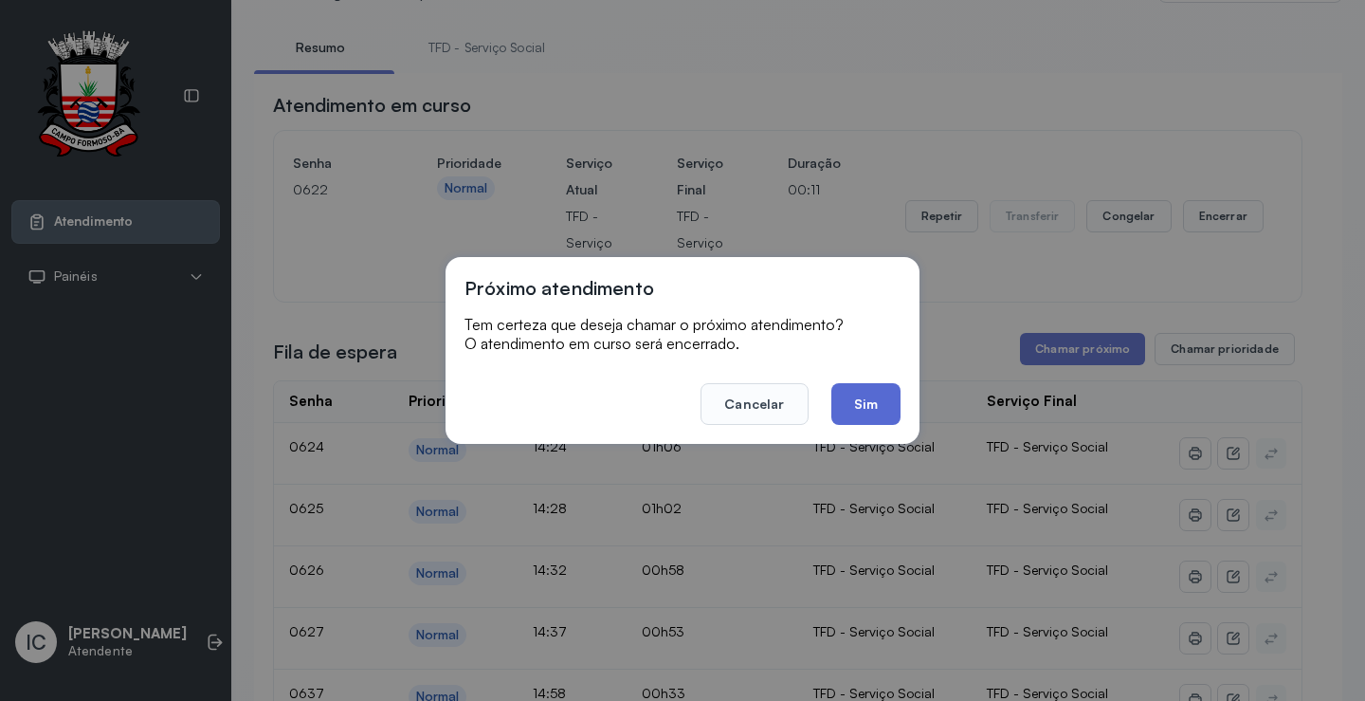
click at [875, 396] on button "Sim" at bounding box center [866, 404] width 69 height 42
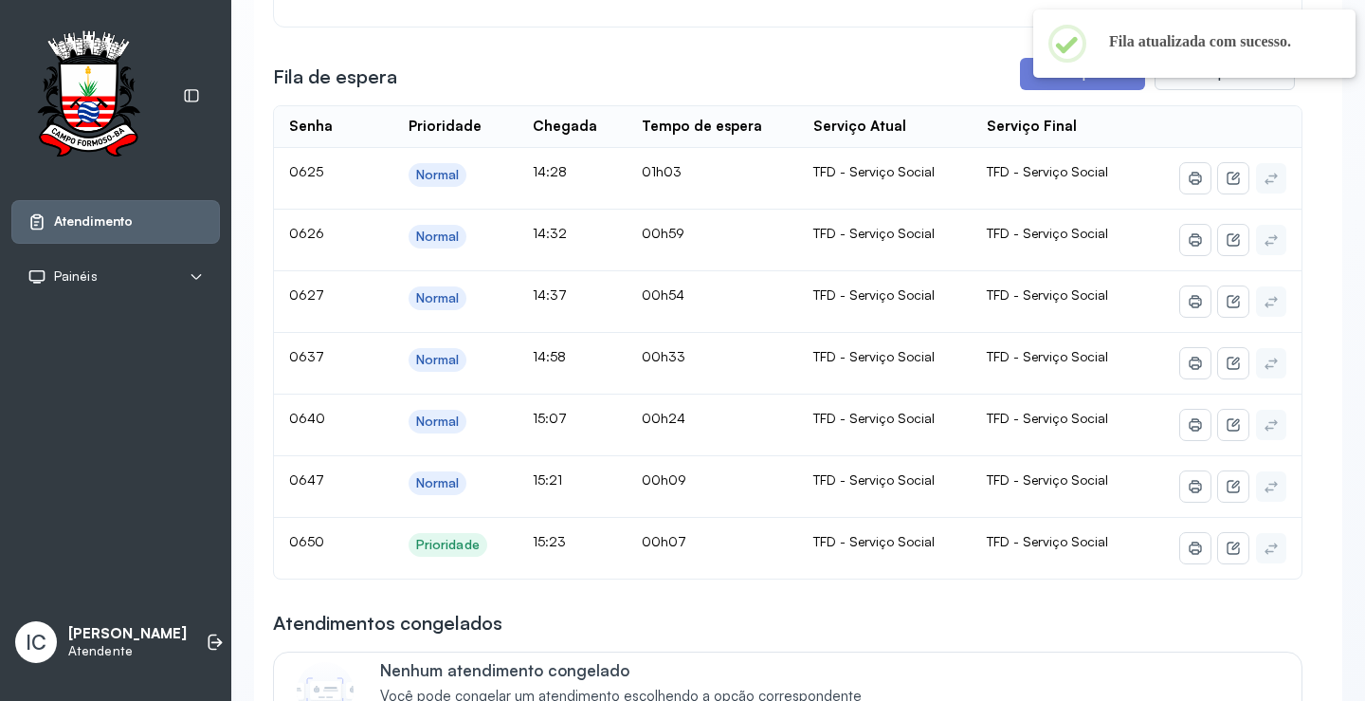
scroll to position [379, 0]
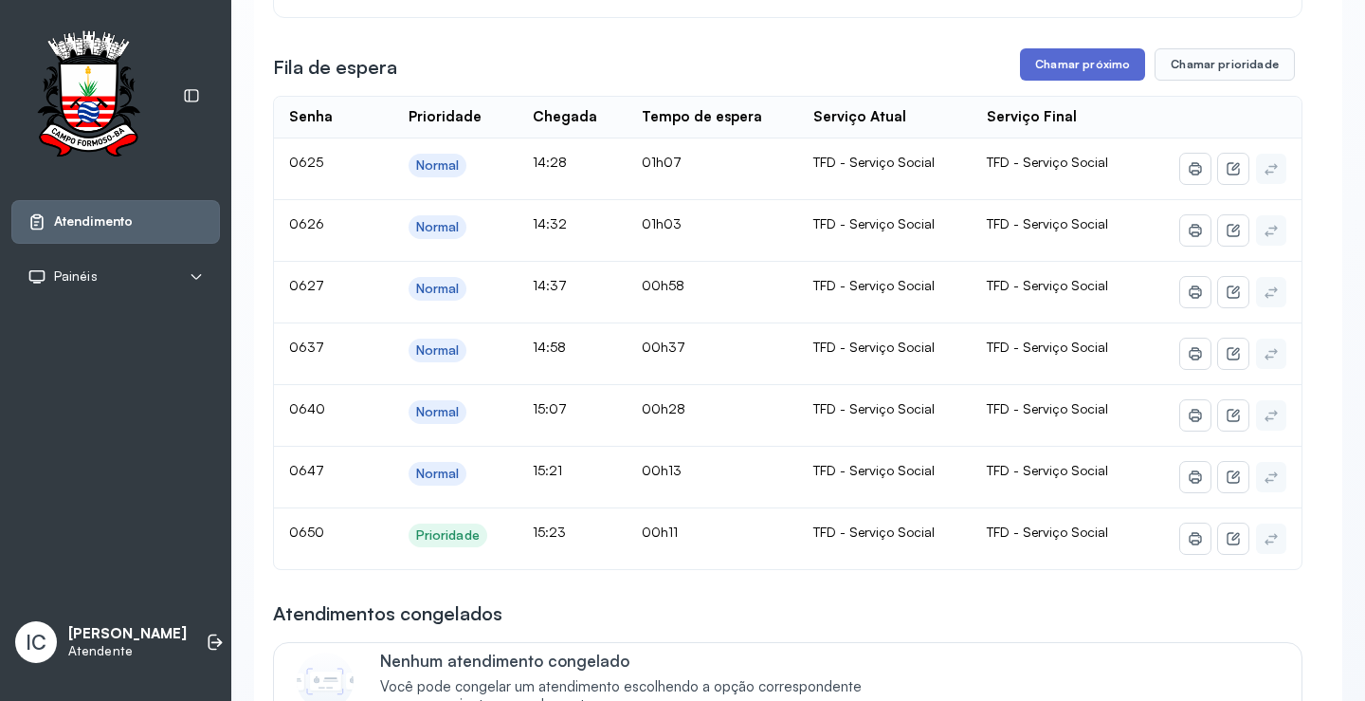
click at [1073, 60] on button "Chamar próximo" at bounding box center [1082, 64] width 125 height 32
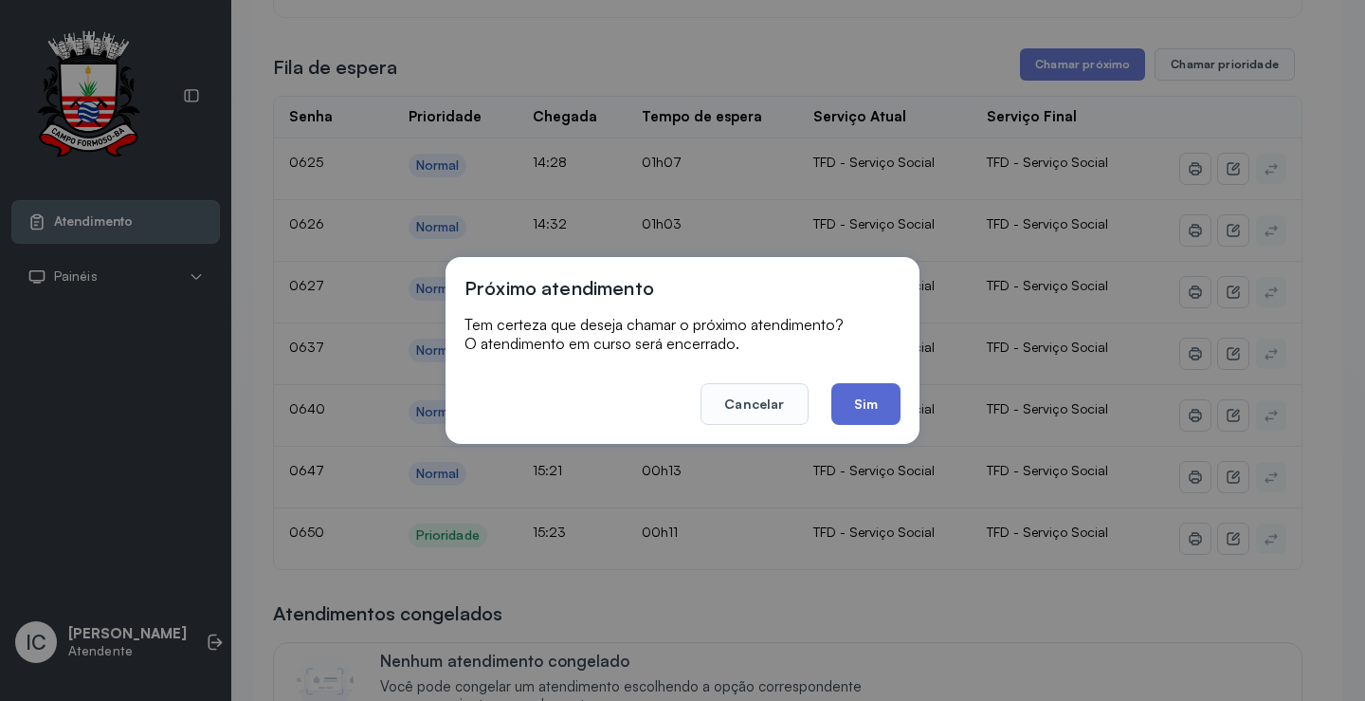
click at [876, 408] on button "Sim" at bounding box center [866, 404] width 69 height 42
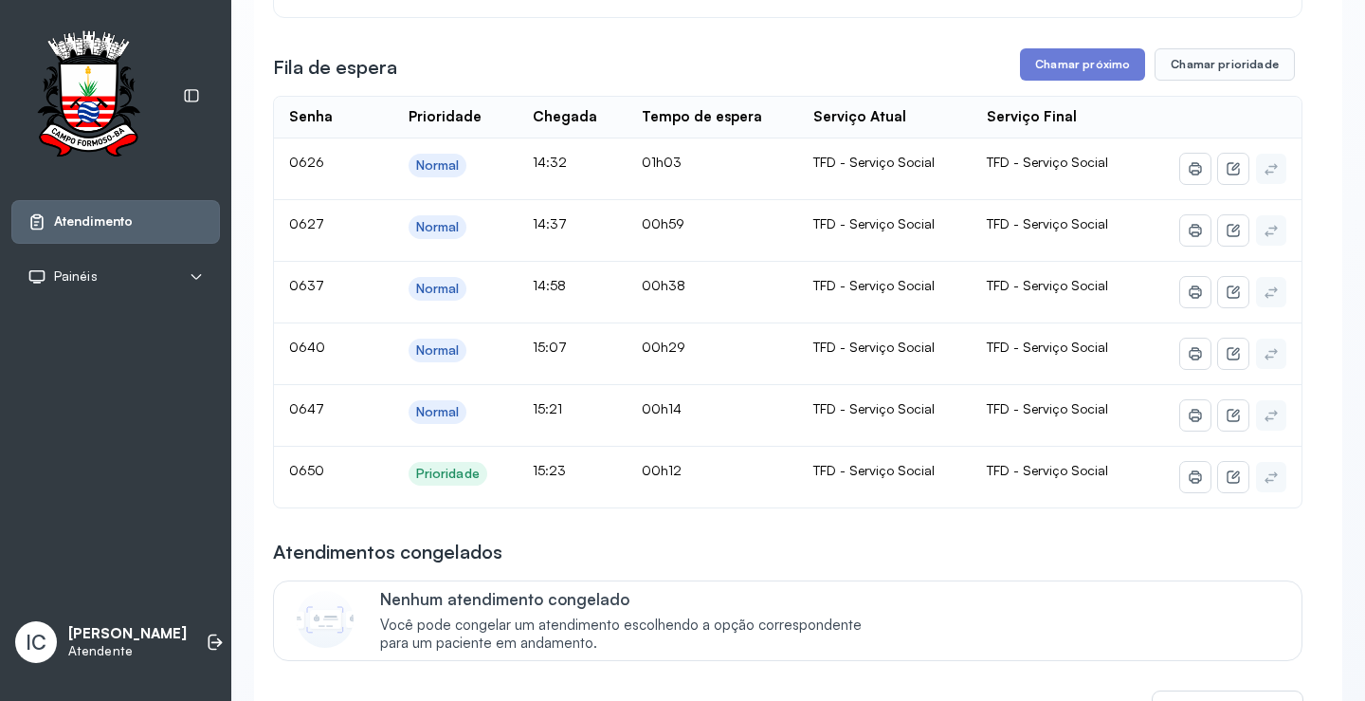
scroll to position [190, 0]
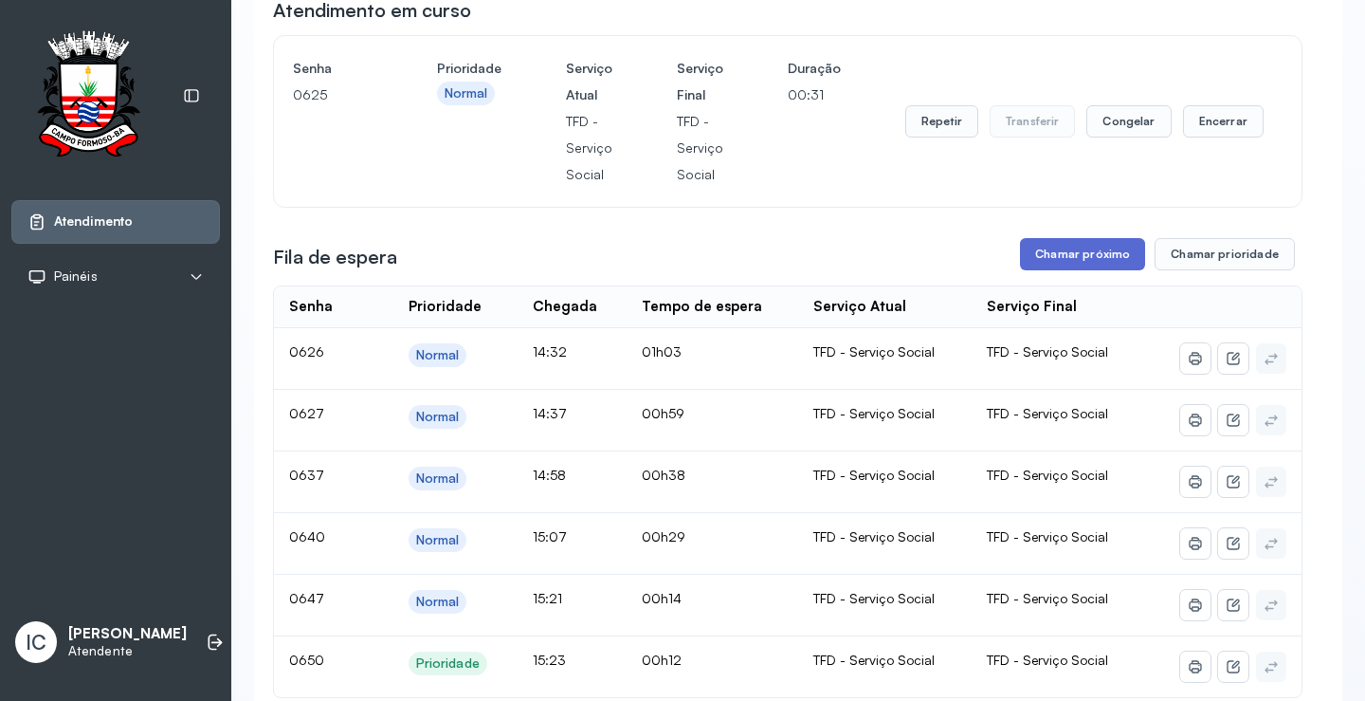
click at [1075, 257] on button "Chamar próximo" at bounding box center [1082, 254] width 125 height 32
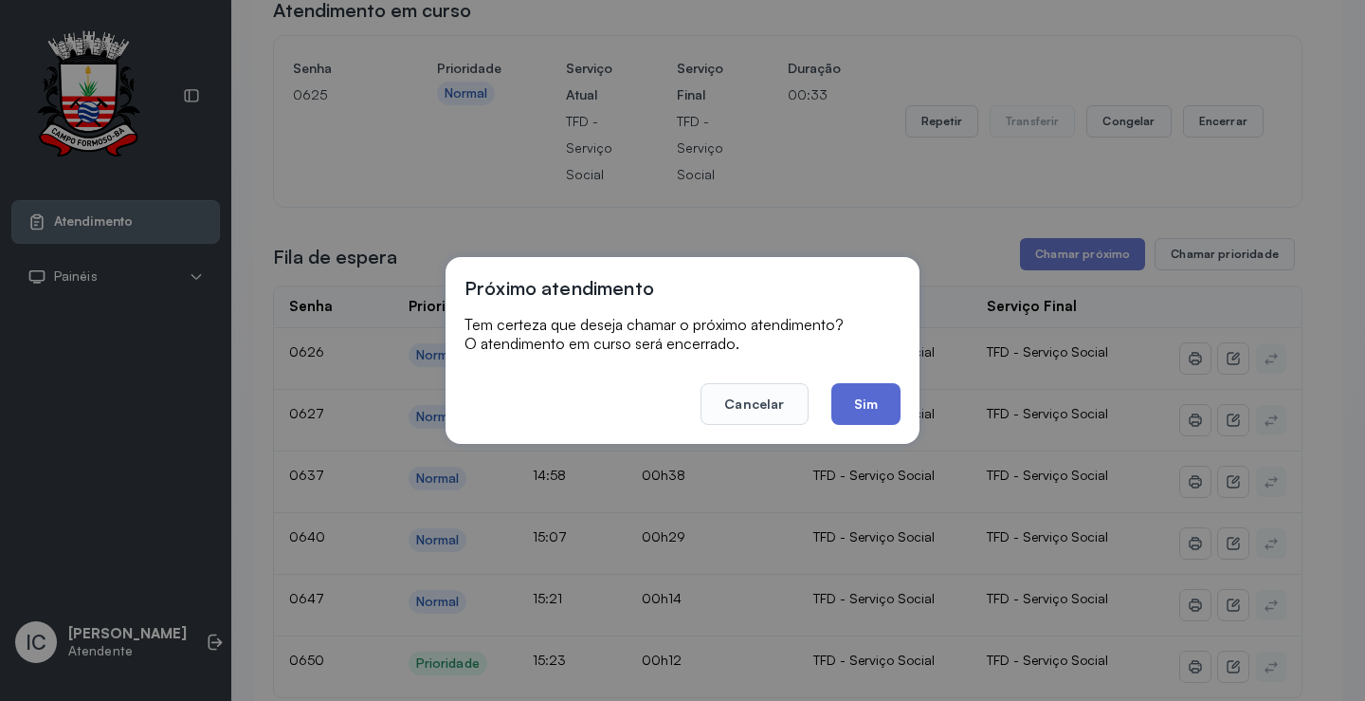
click at [858, 406] on button "Sim" at bounding box center [866, 404] width 69 height 42
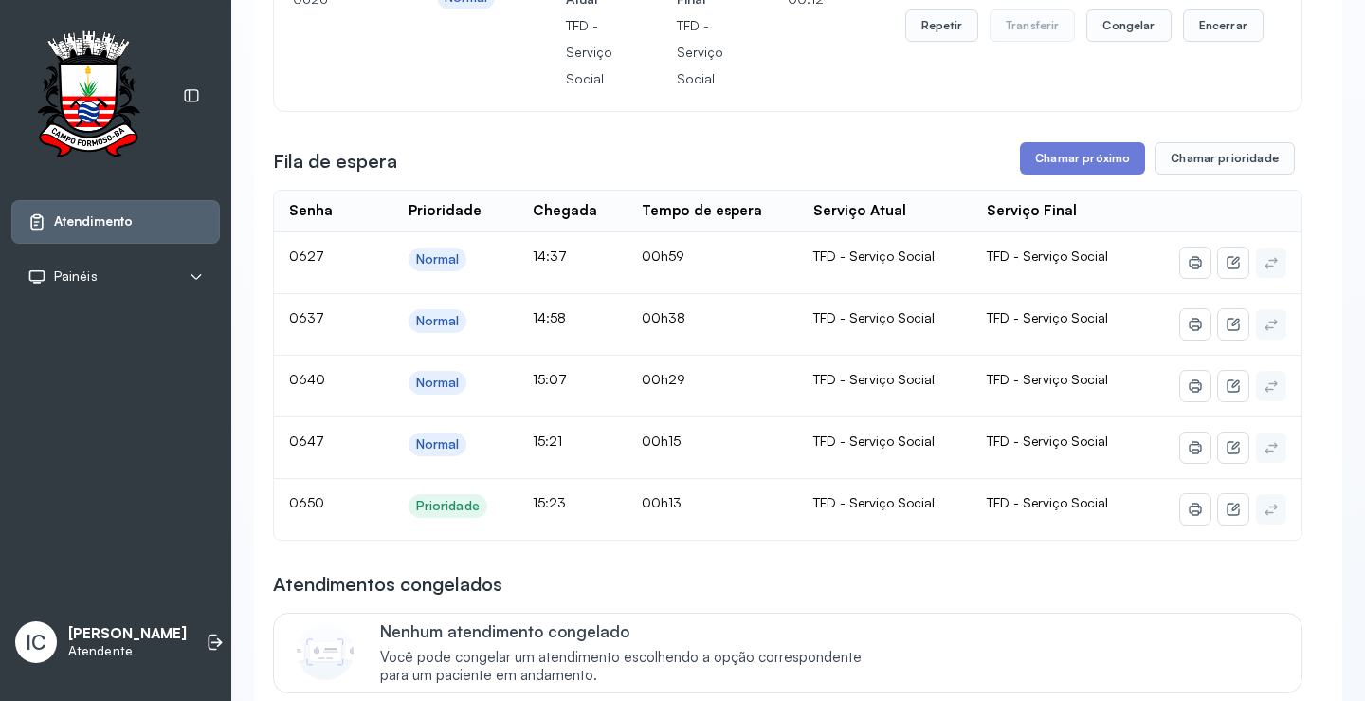
scroll to position [284, 0]
click at [1082, 165] on button "Chamar próximo" at bounding box center [1082, 159] width 125 height 32
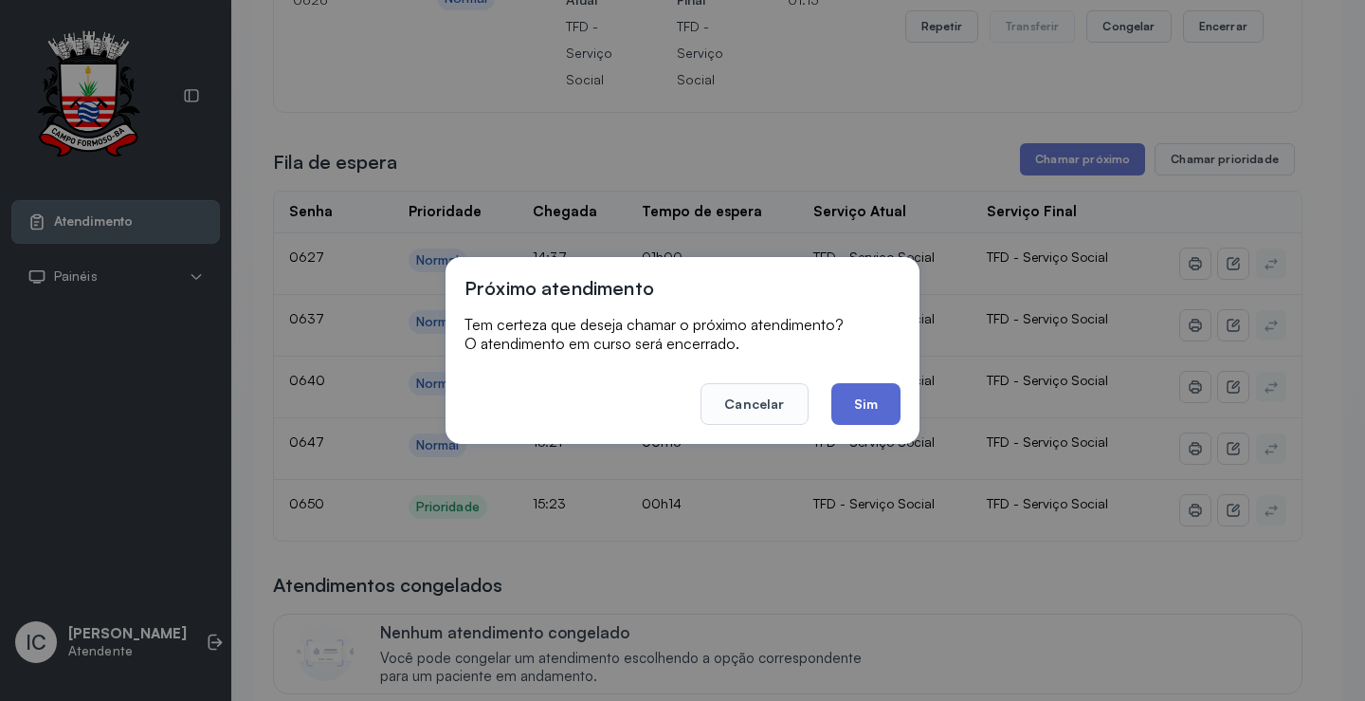
click at [847, 408] on button "Sim" at bounding box center [866, 404] width 69 height 42
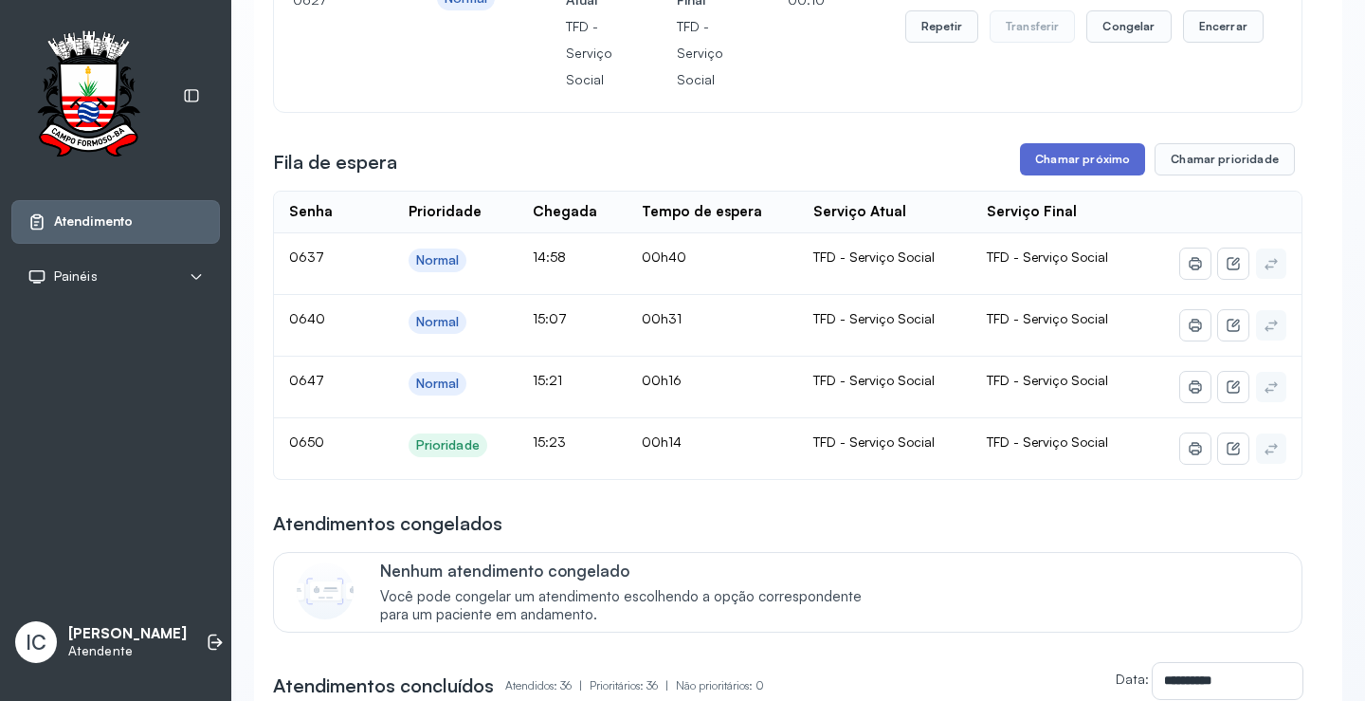
click at [1040, 157] on button "Chamar próximo" at bounding box center [1082, 159] width 125 height 32
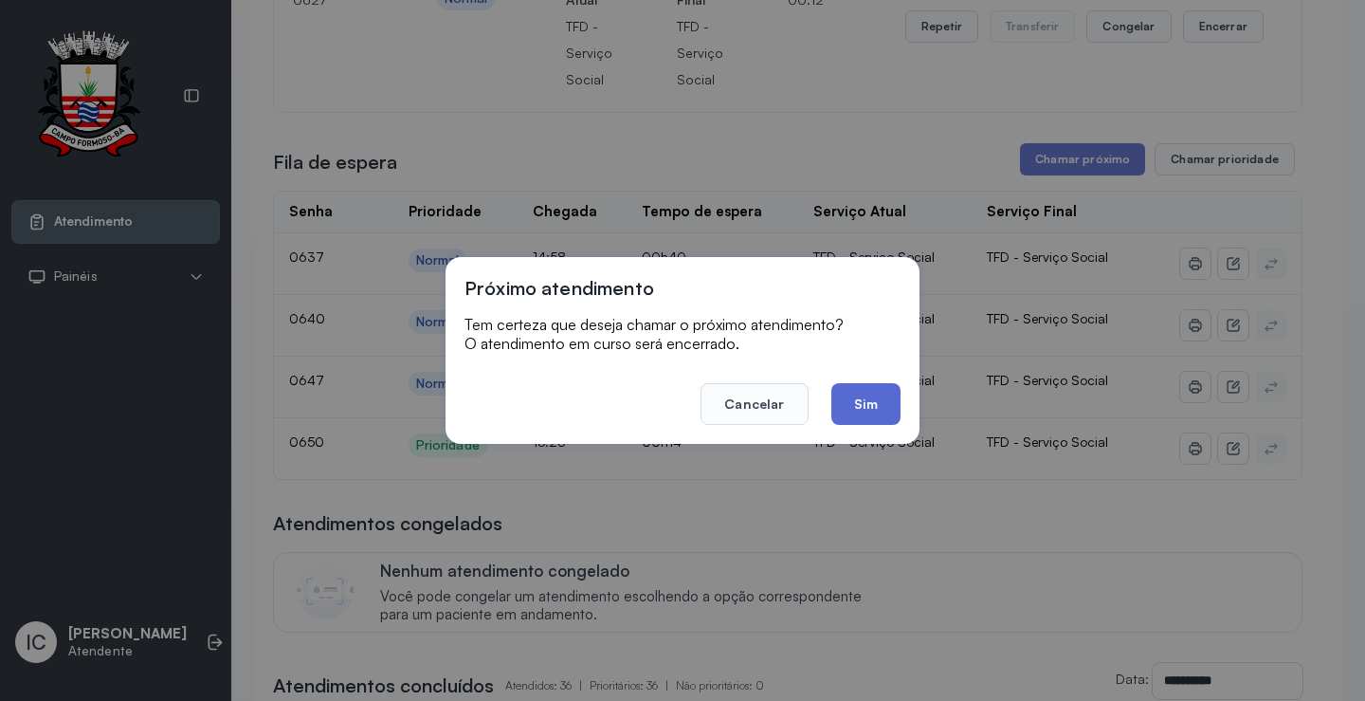
click at [868, 413] on button "Sim" at bounding box center [866, 404] width 69 height 42
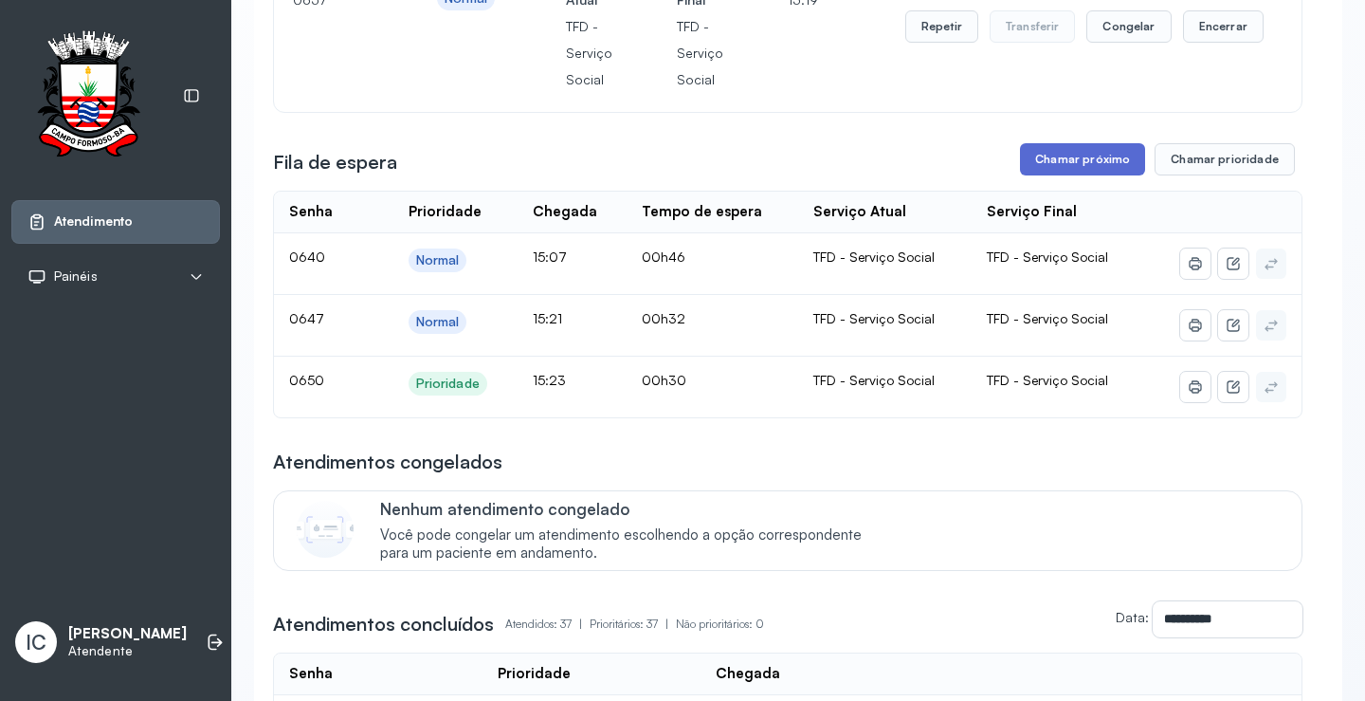
click at [1086, 160] on button "Chamar próximo" at bounding box center [1082, 159] width 125 height 32
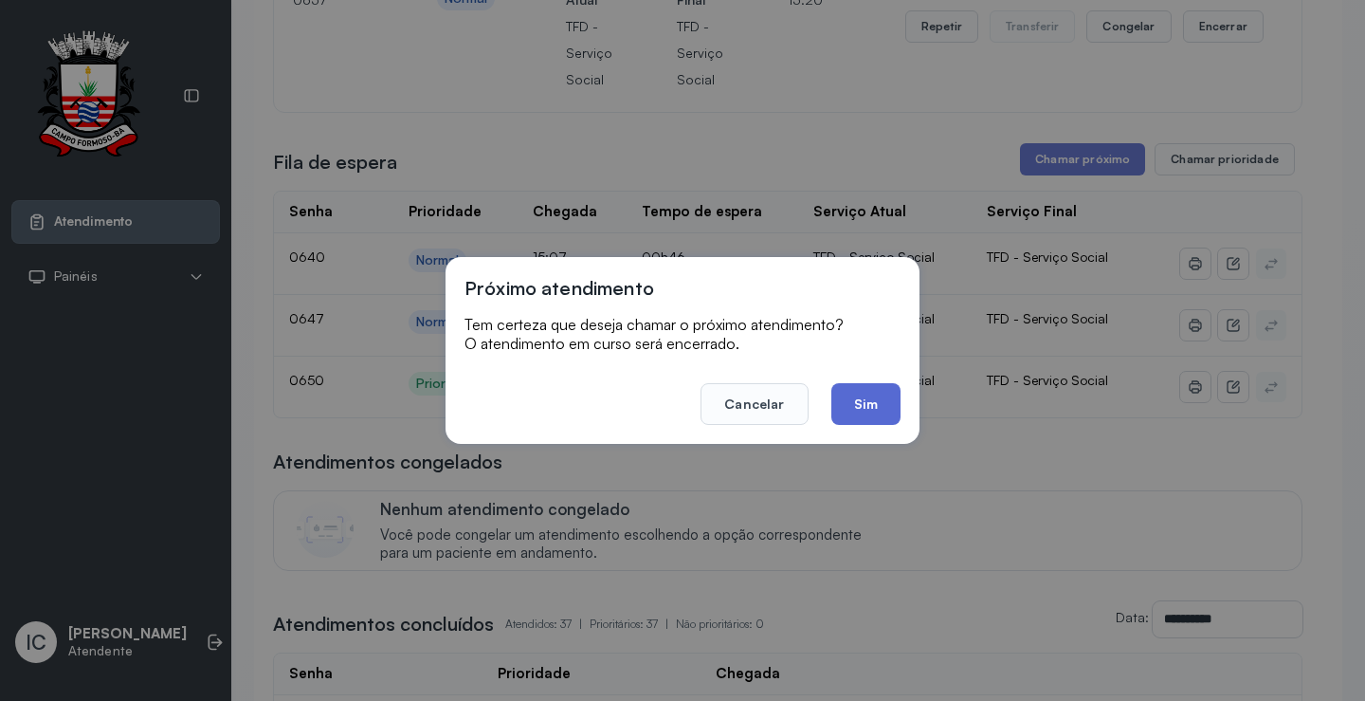
click at [885, 414] on button "Sim" at bounding box center [866, 404] width 69 height 42
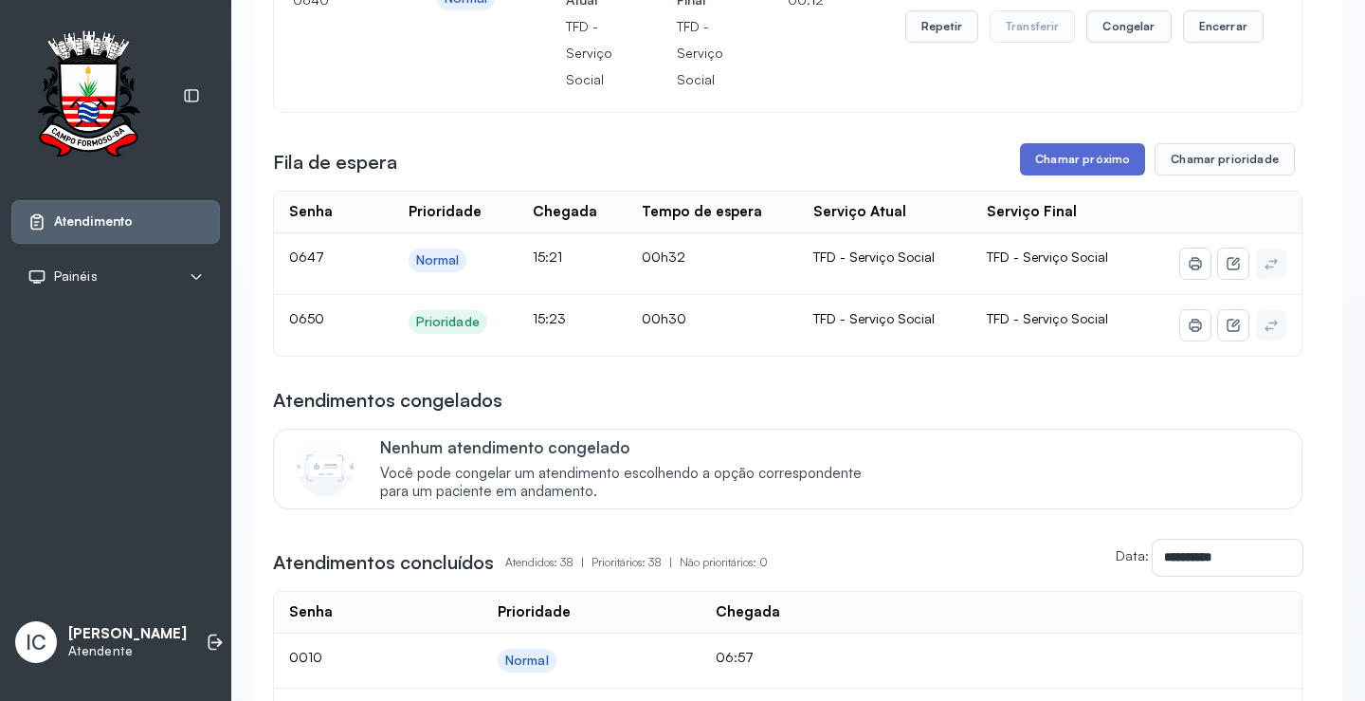
click at [1078, 165] on button "Chamar próximo" at bounding box center [1082, 159] width 125 height 32
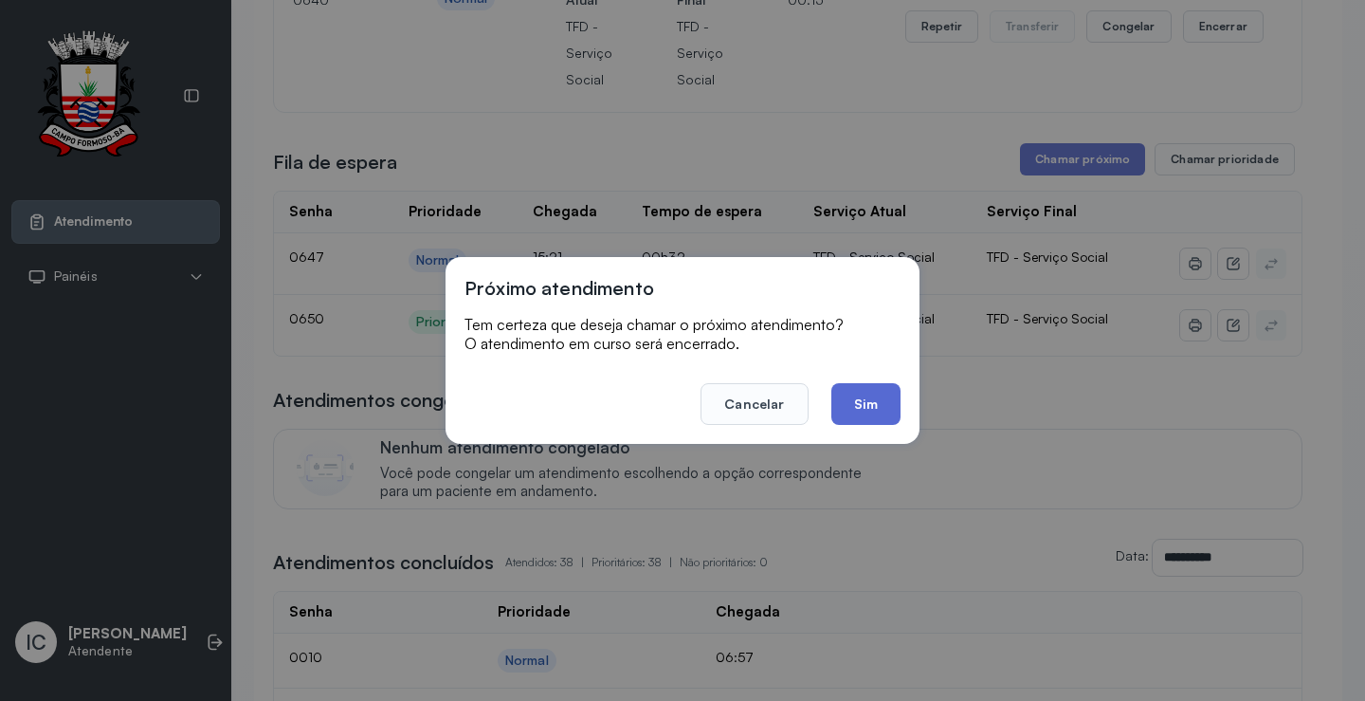
click at [875, 408] on button "Sim" at bounding box center [866, 404] width 69 height 42
